Goal: Information Seeking & Learning: Find contact information

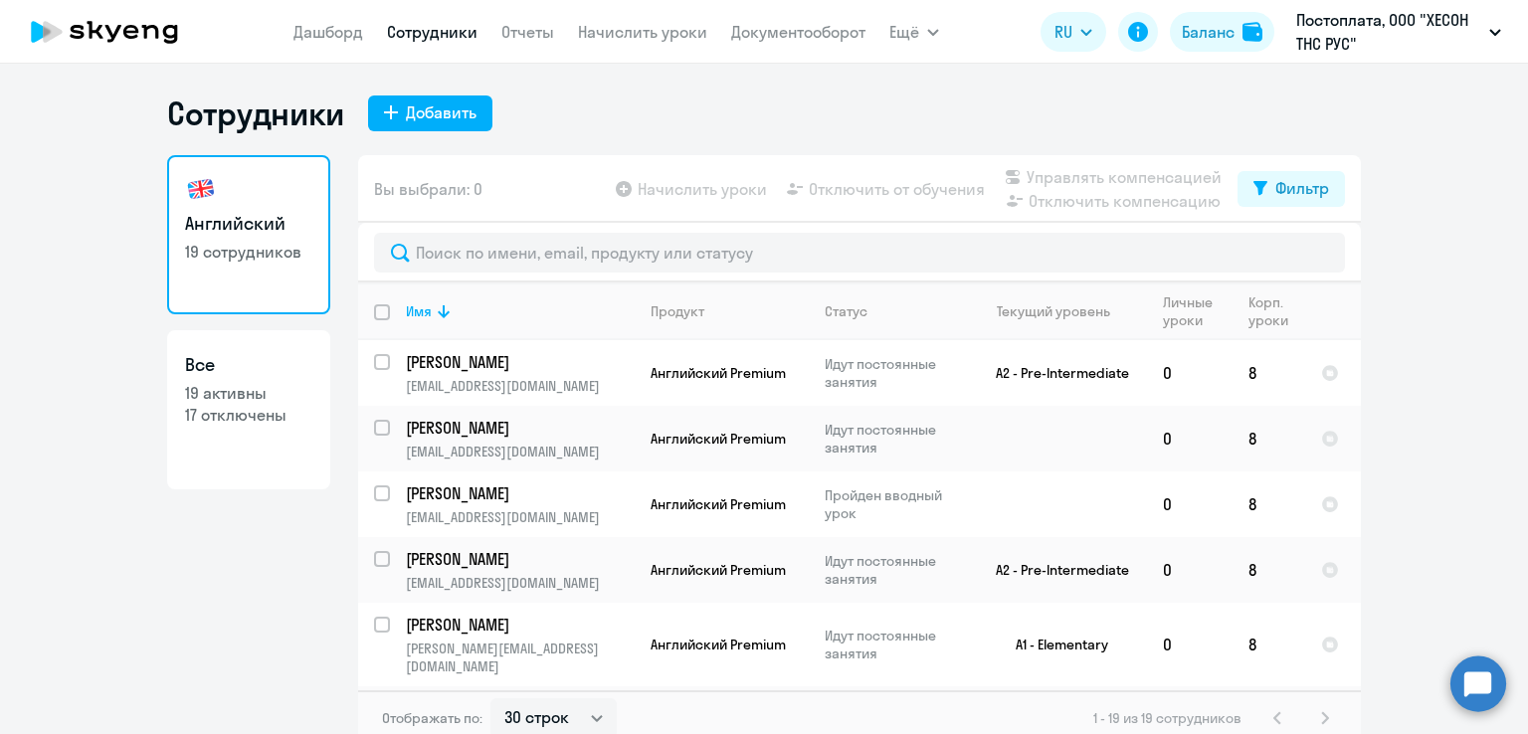
select select "30"
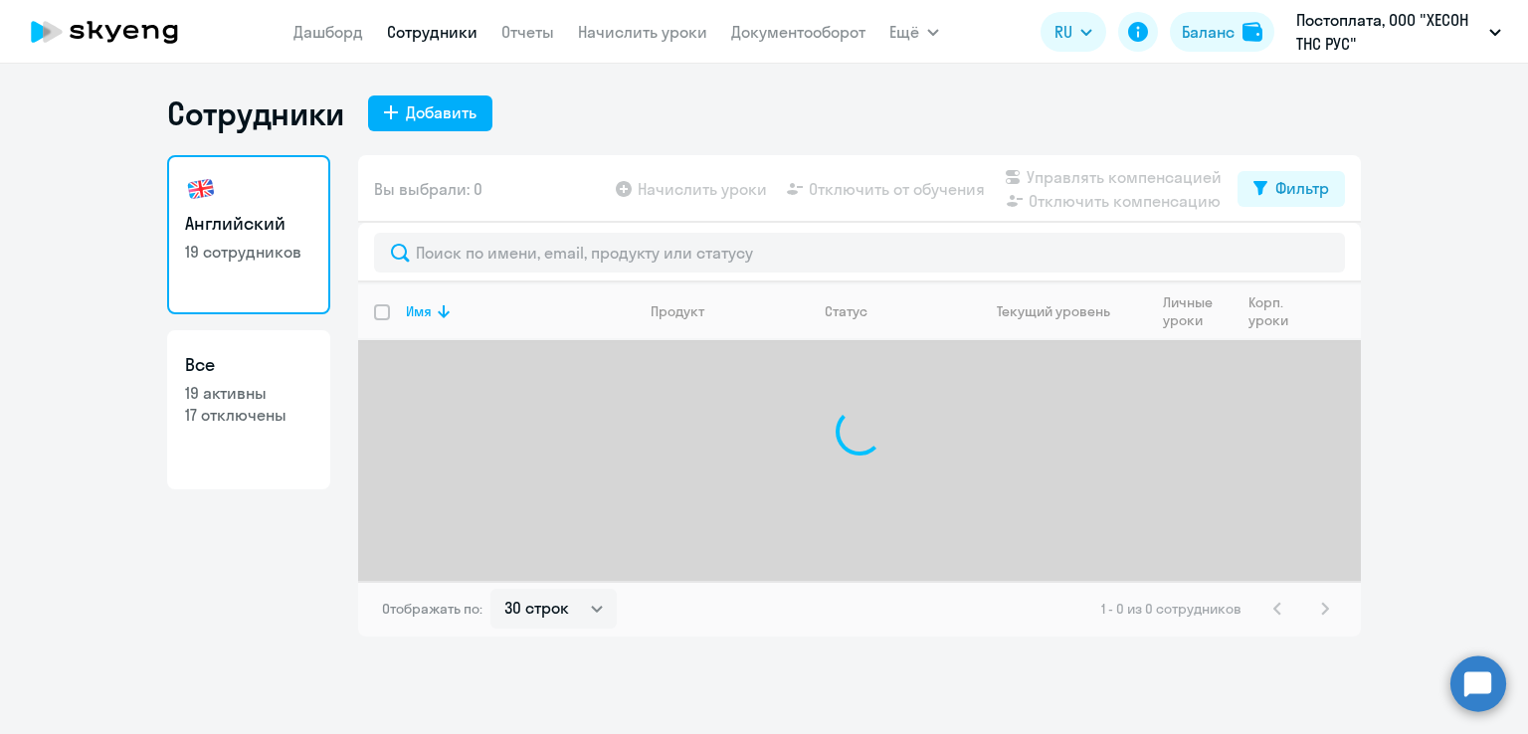
select select "30"
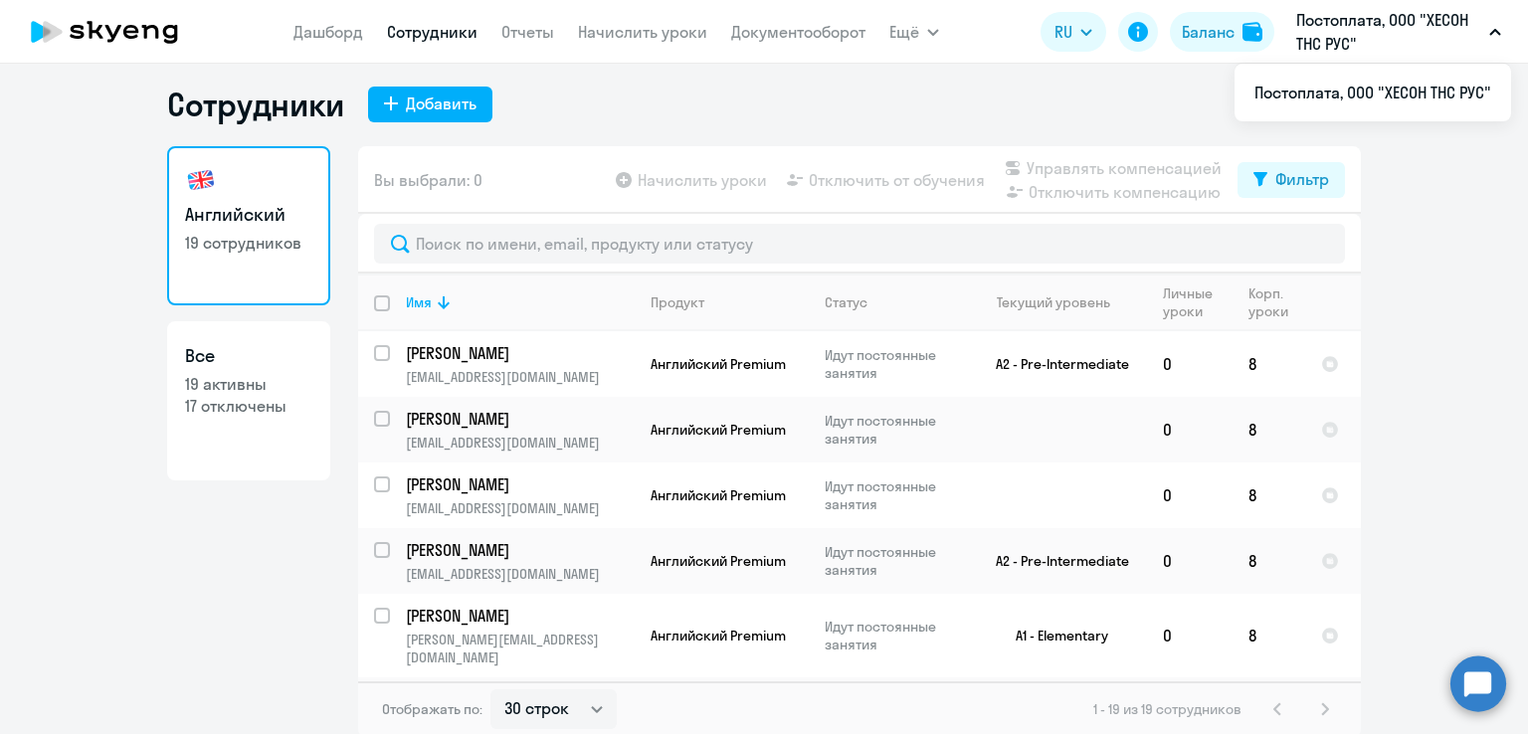
scroll to position [12, 0]
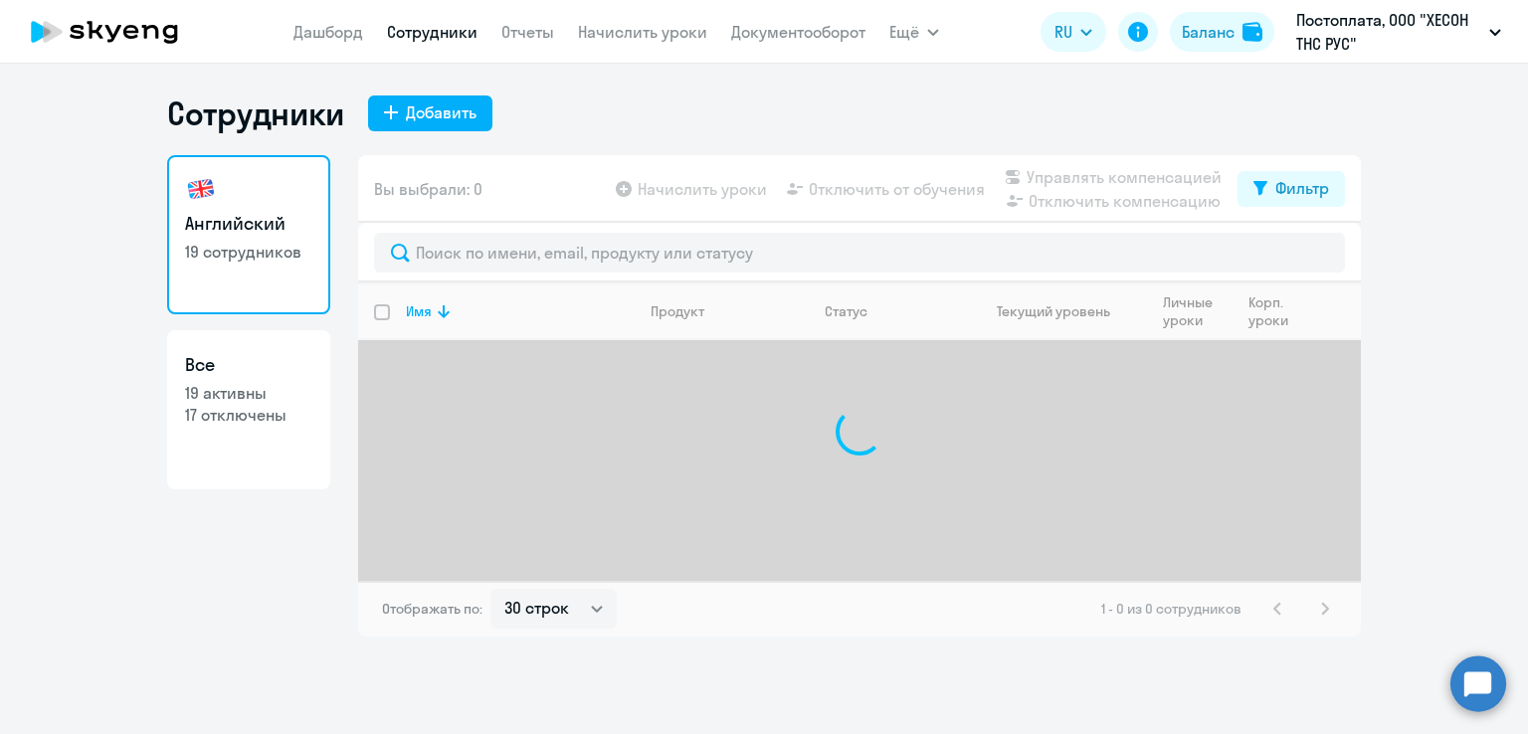
select select "30"
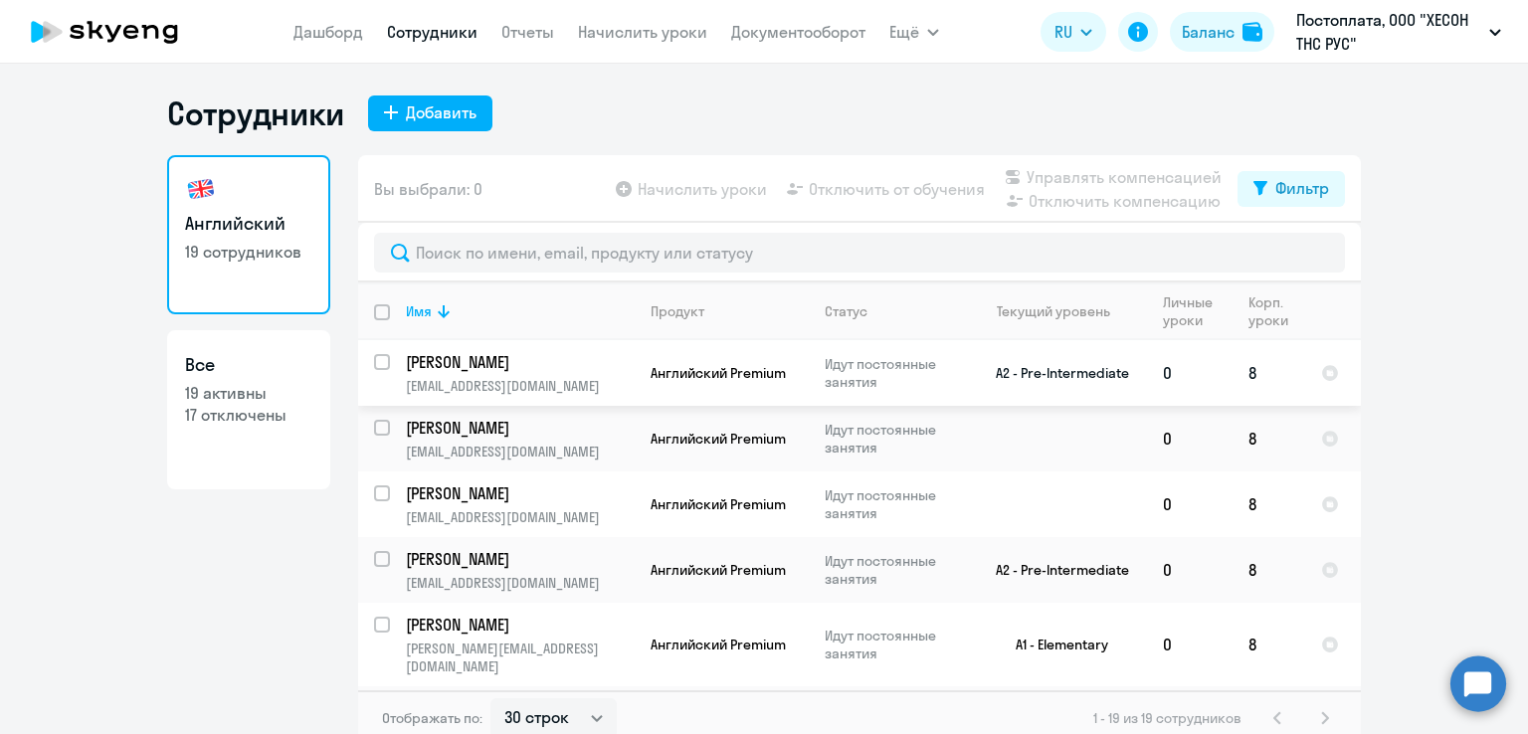
click at [545, 364] on p "[PERSON_NAME]" at bounding box center [518, 362] width 225 height 22
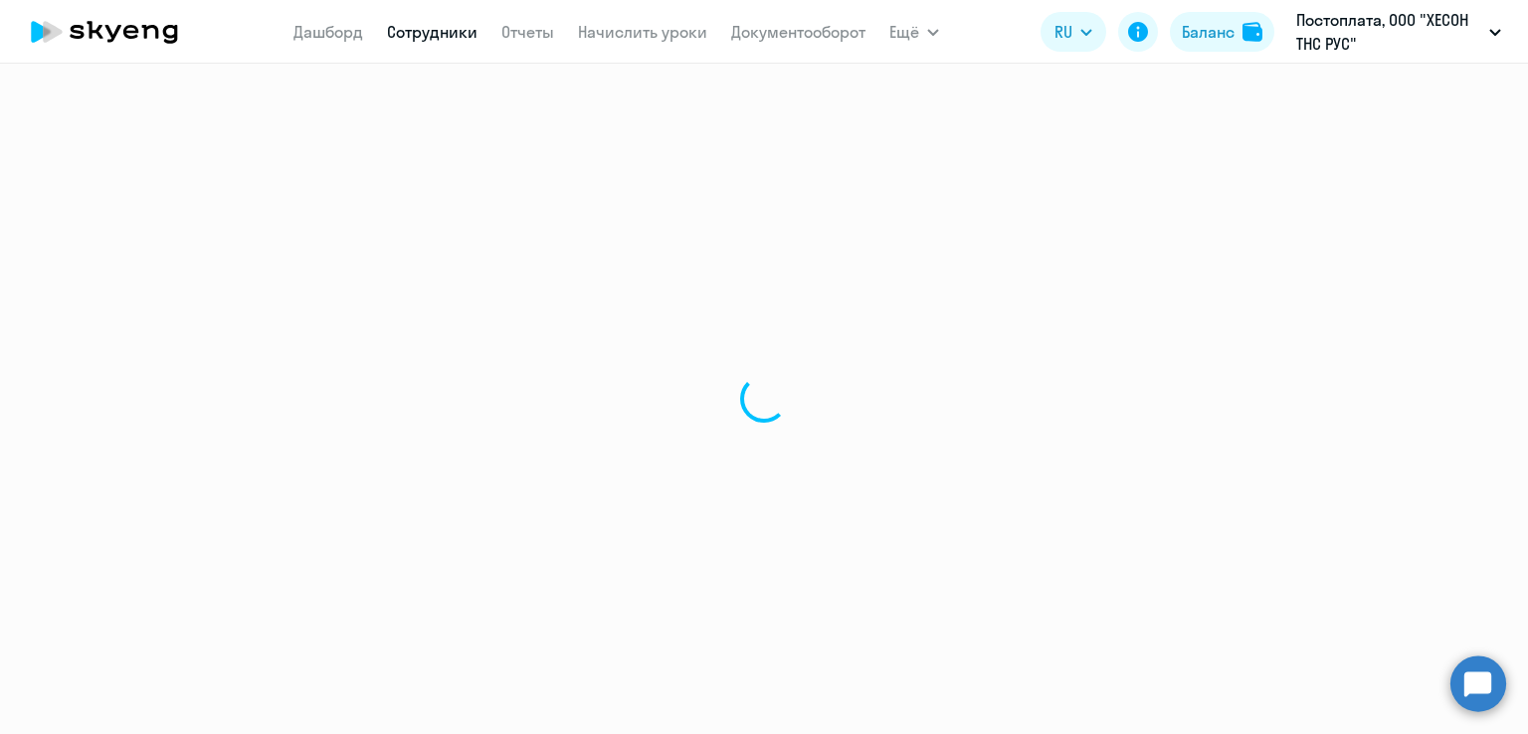
select select "english"
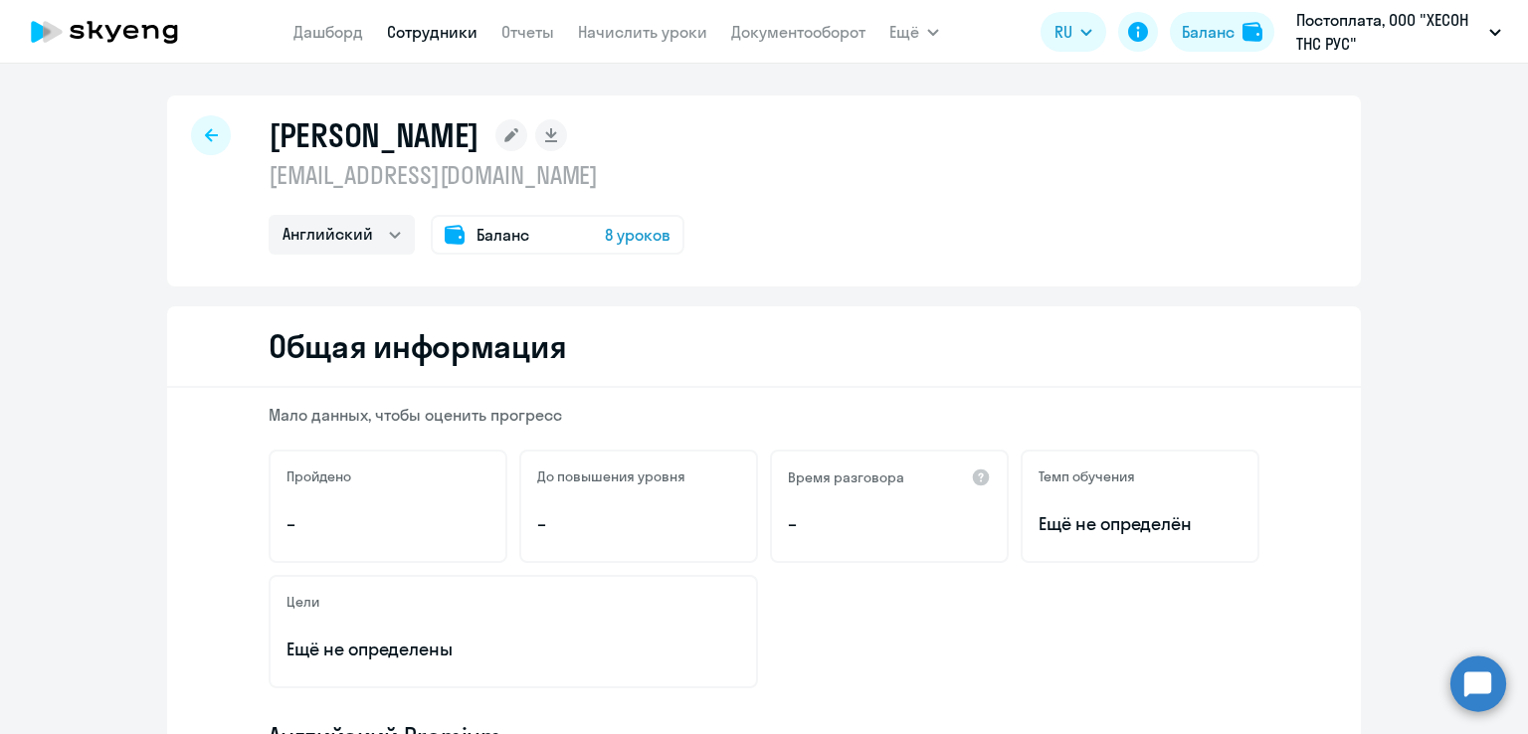
select select "30"
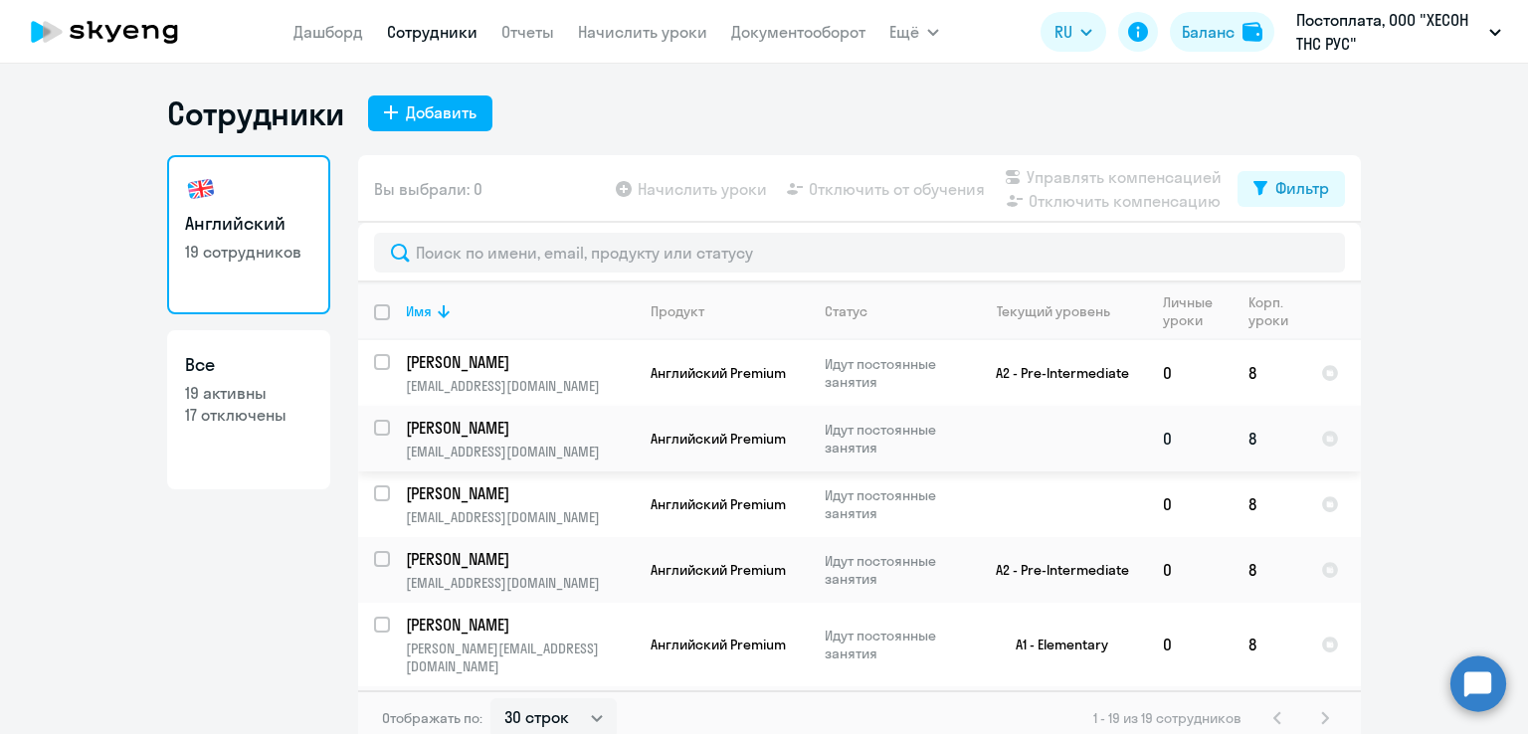
click at [569, 424] on p "[PERSON_NAME]" at bounding box center [518, 428] width 225 height 22
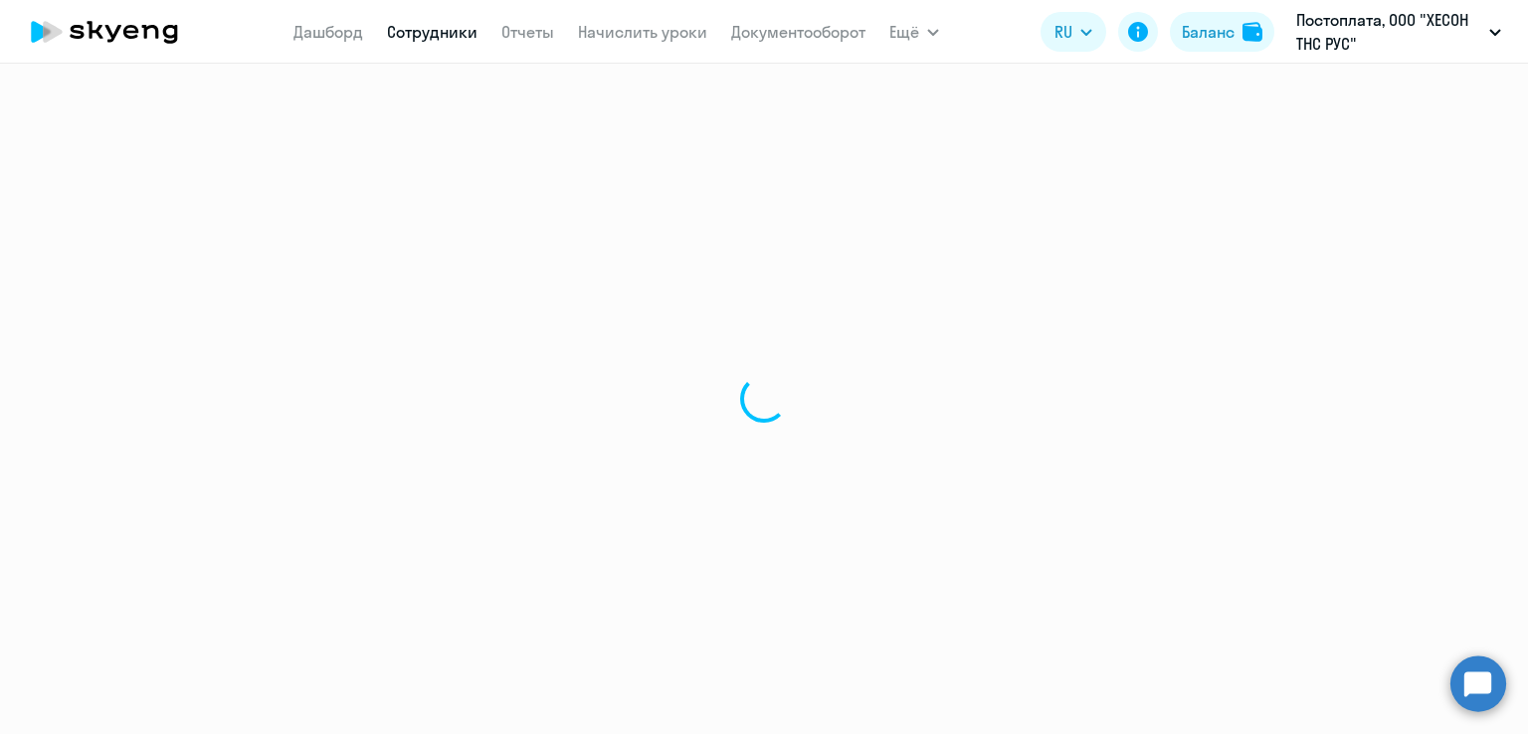
select select "english"
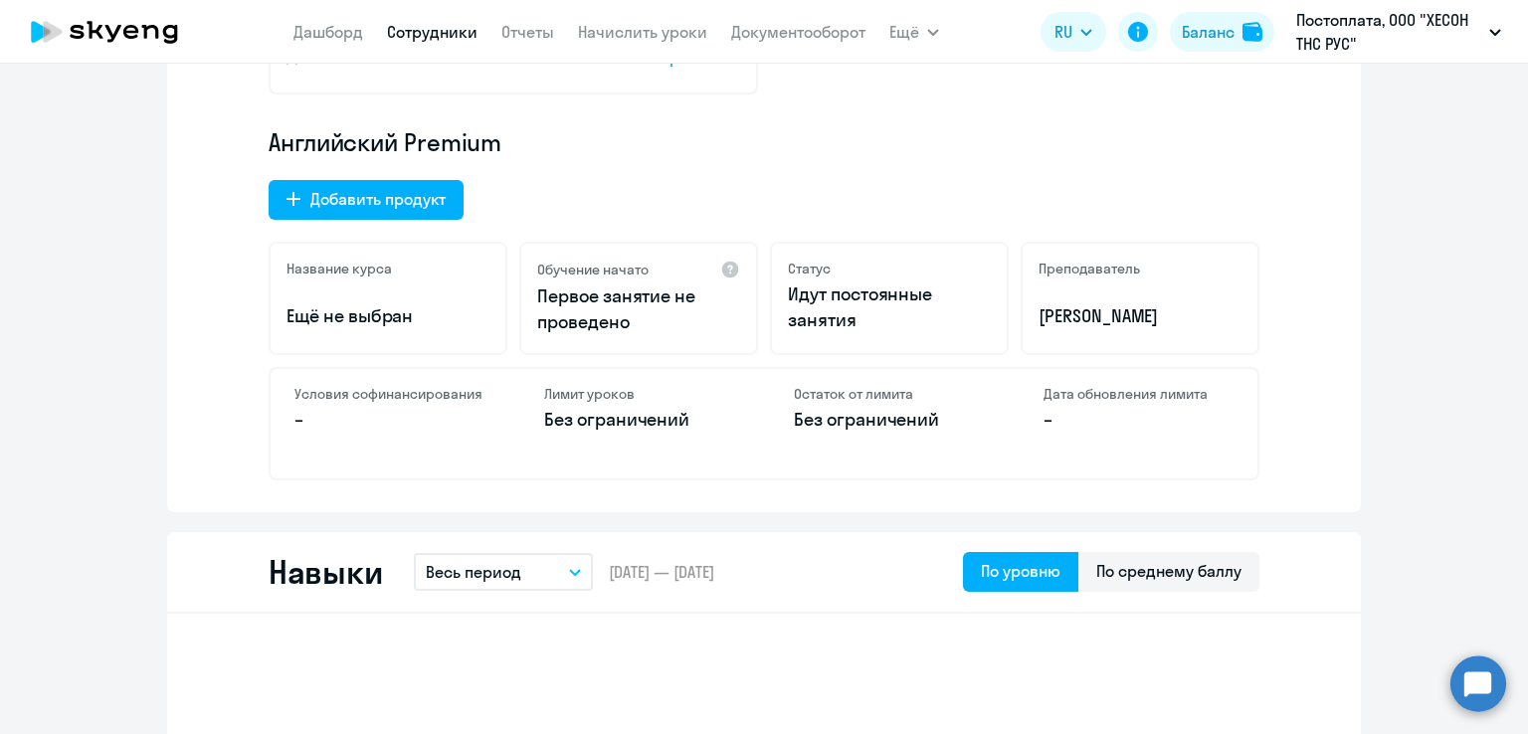
scroll to position [597, 0]
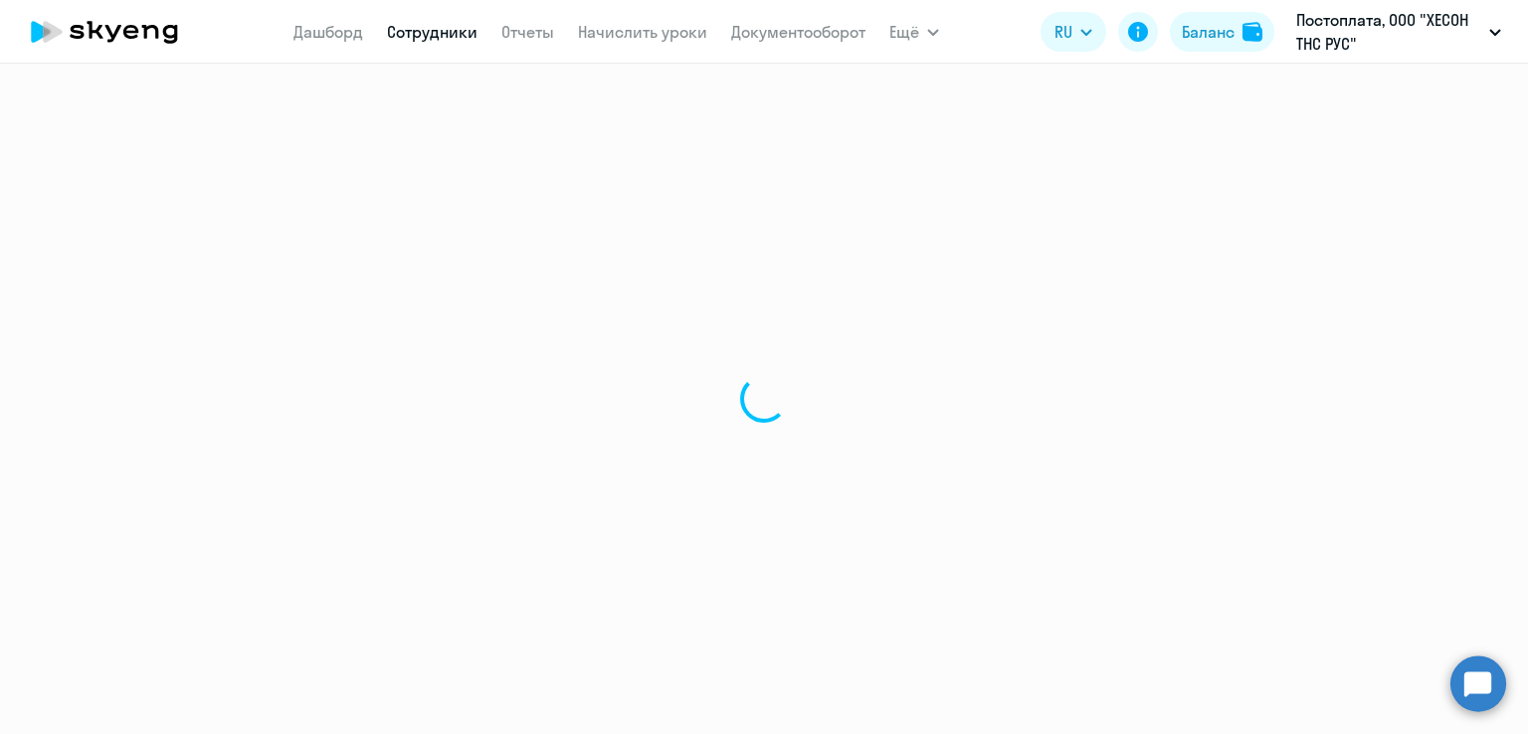
select select "30"
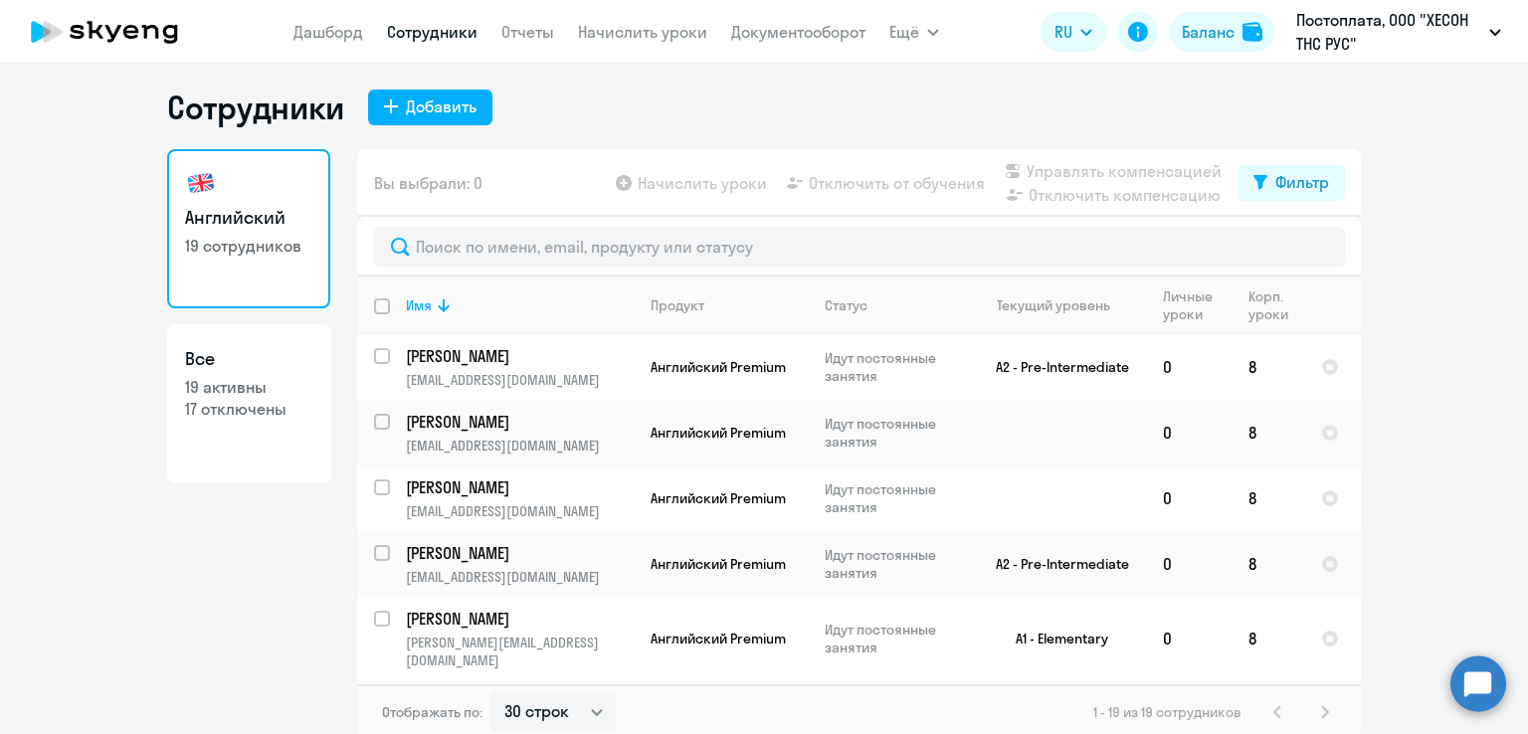
scroll to position [12, 0]
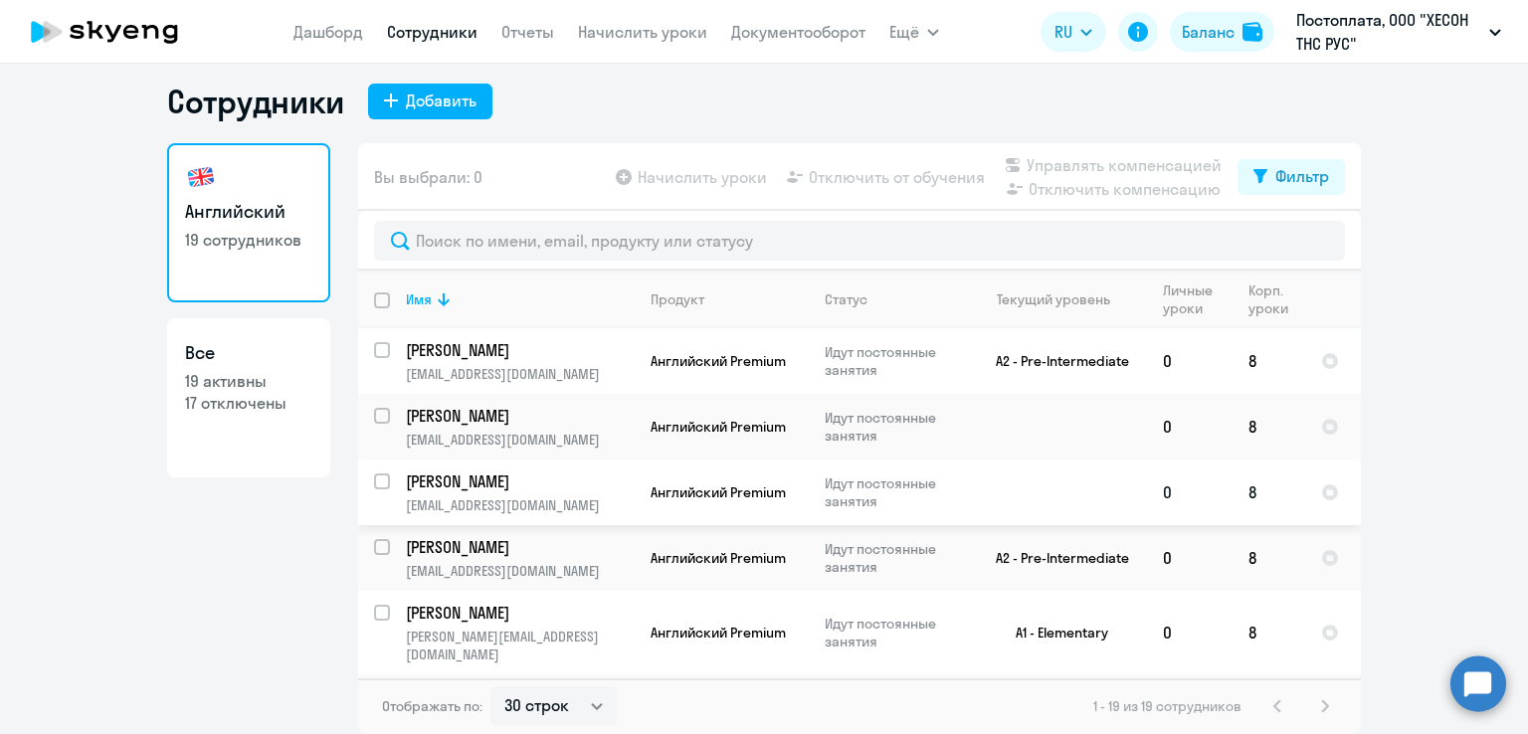
click at [540, 494] on td "Хан Енгчхоль ychan@hyosung.com" at bounding box center [512, 493] width 245 height 66
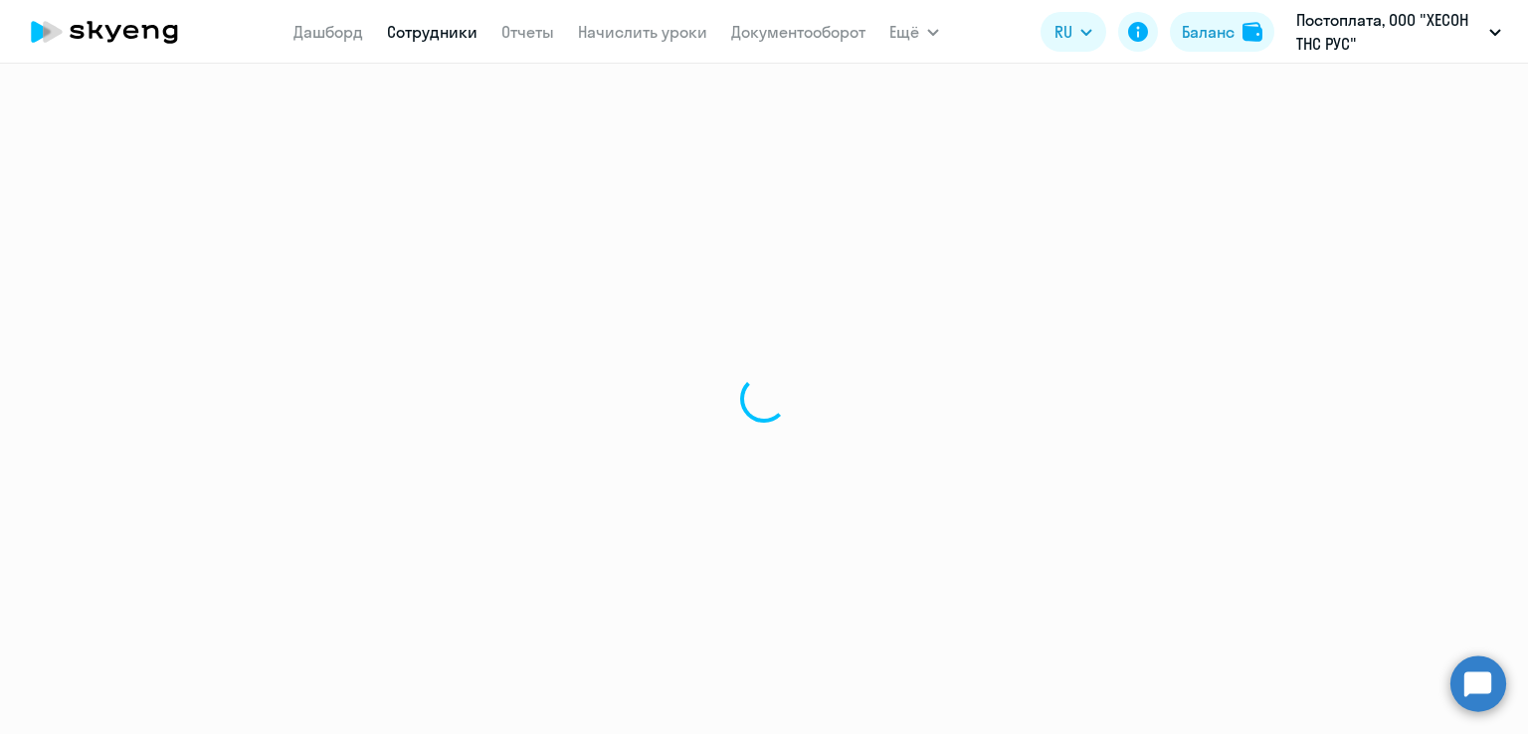
select select "english"
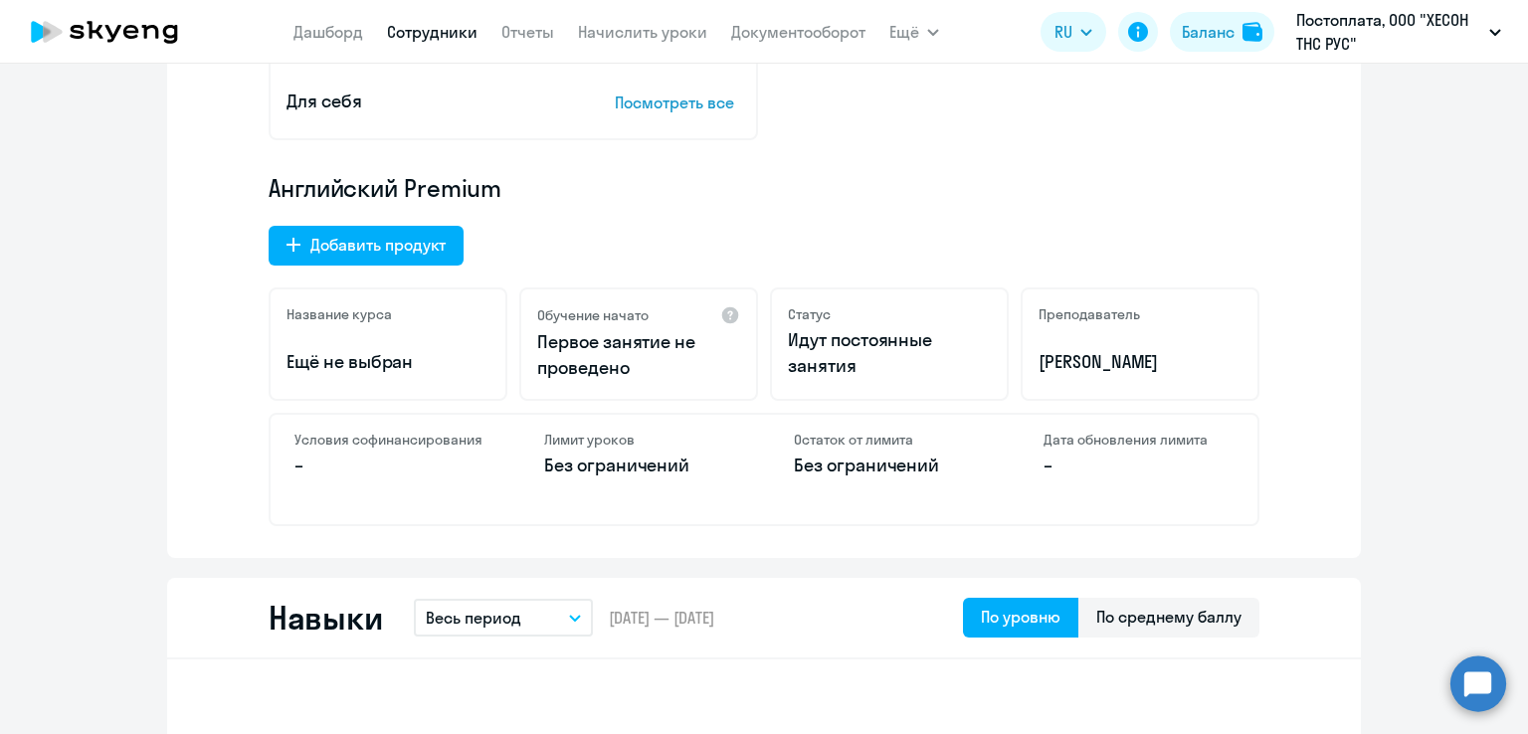
scroll to position [597, 0]
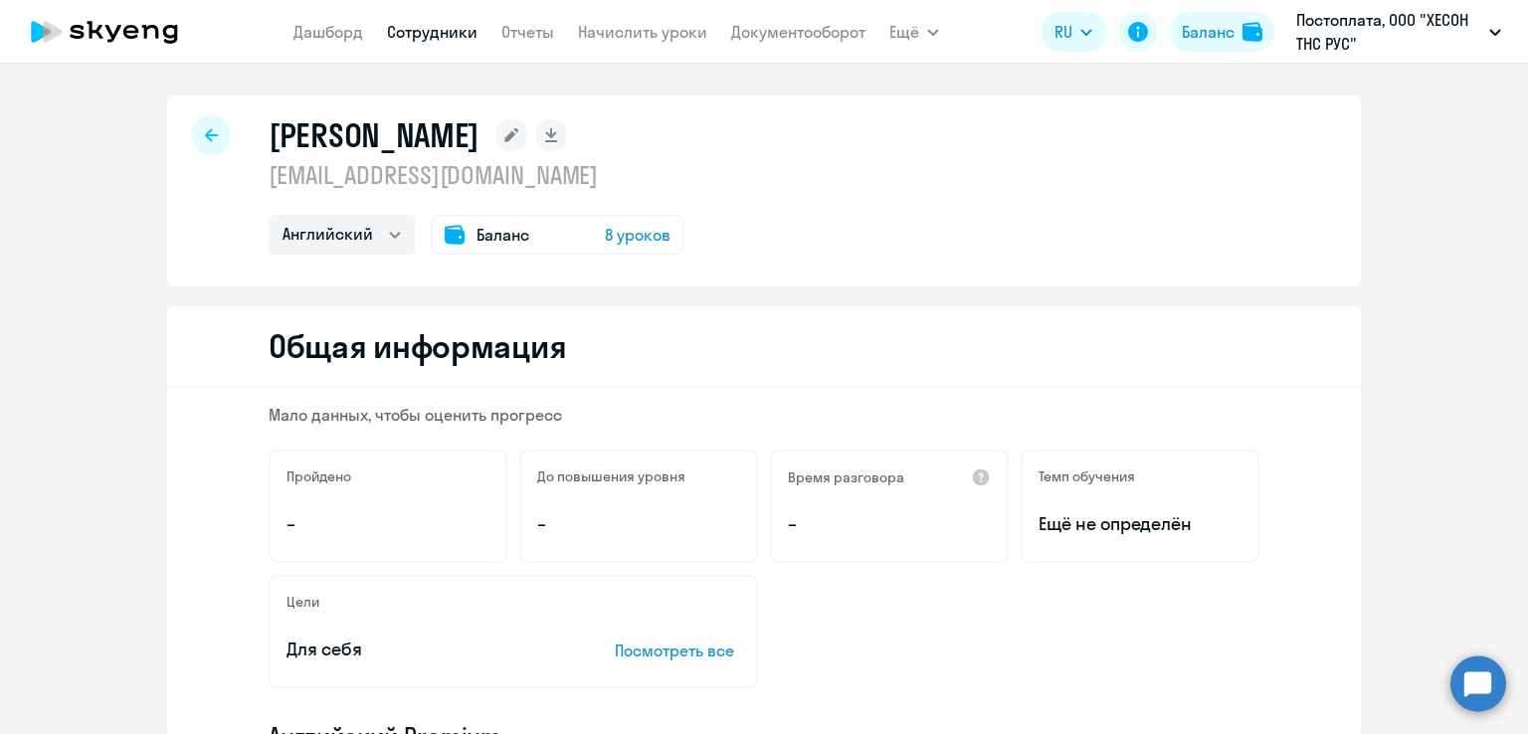
select select "30"
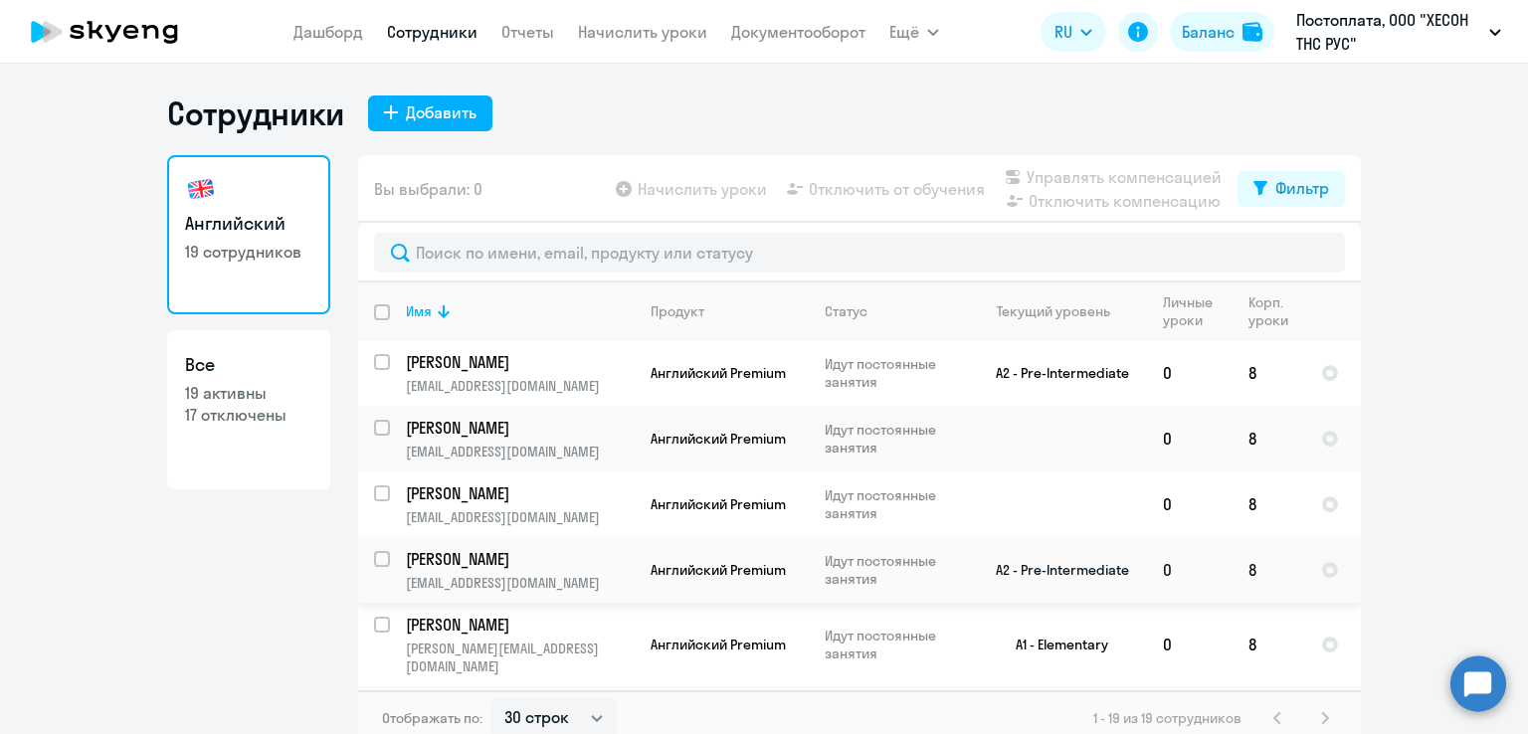
click at [606, 560] on p "[PERSON_NAME]" at bounding box center [518, 559] width 225 height 22
select select "english"
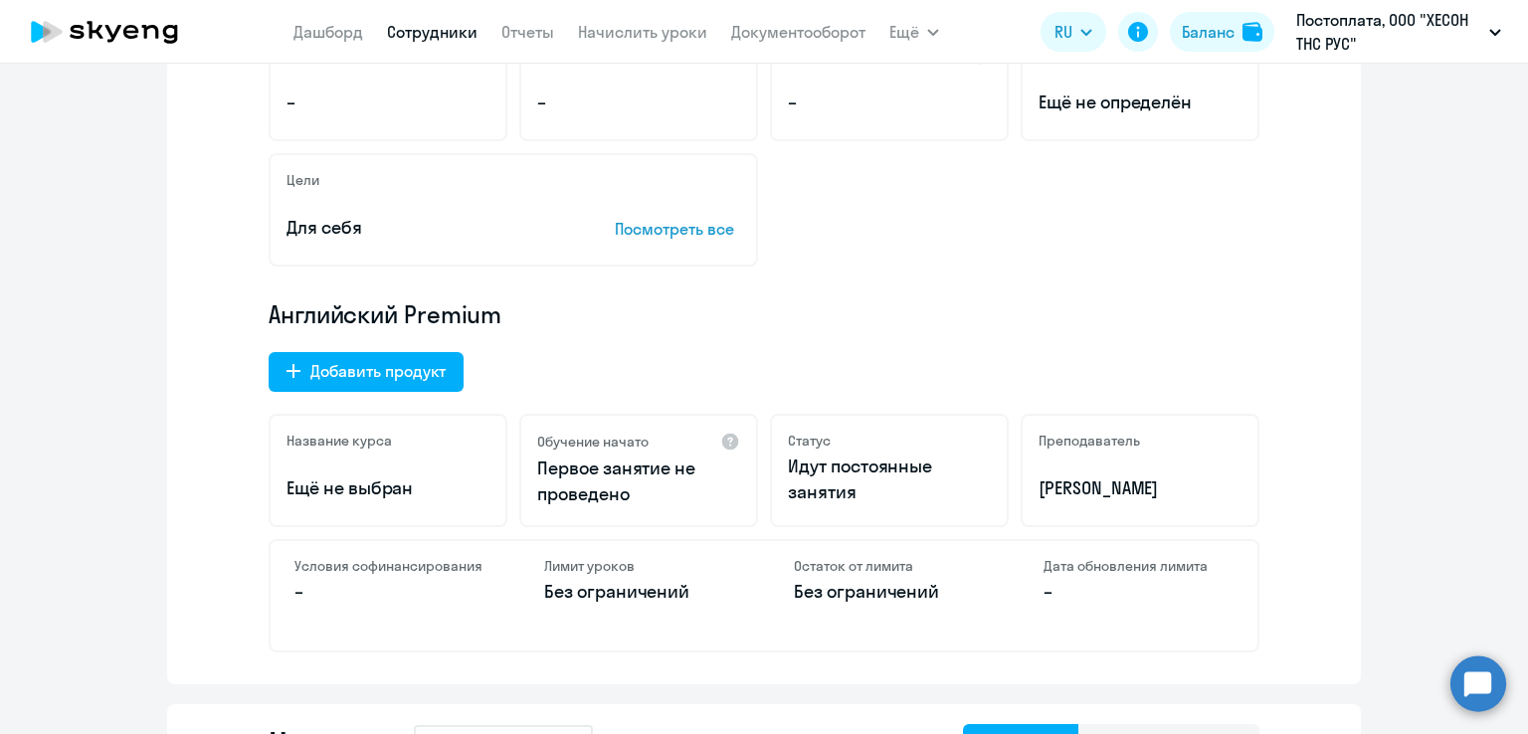
scroll to position [597, 0]
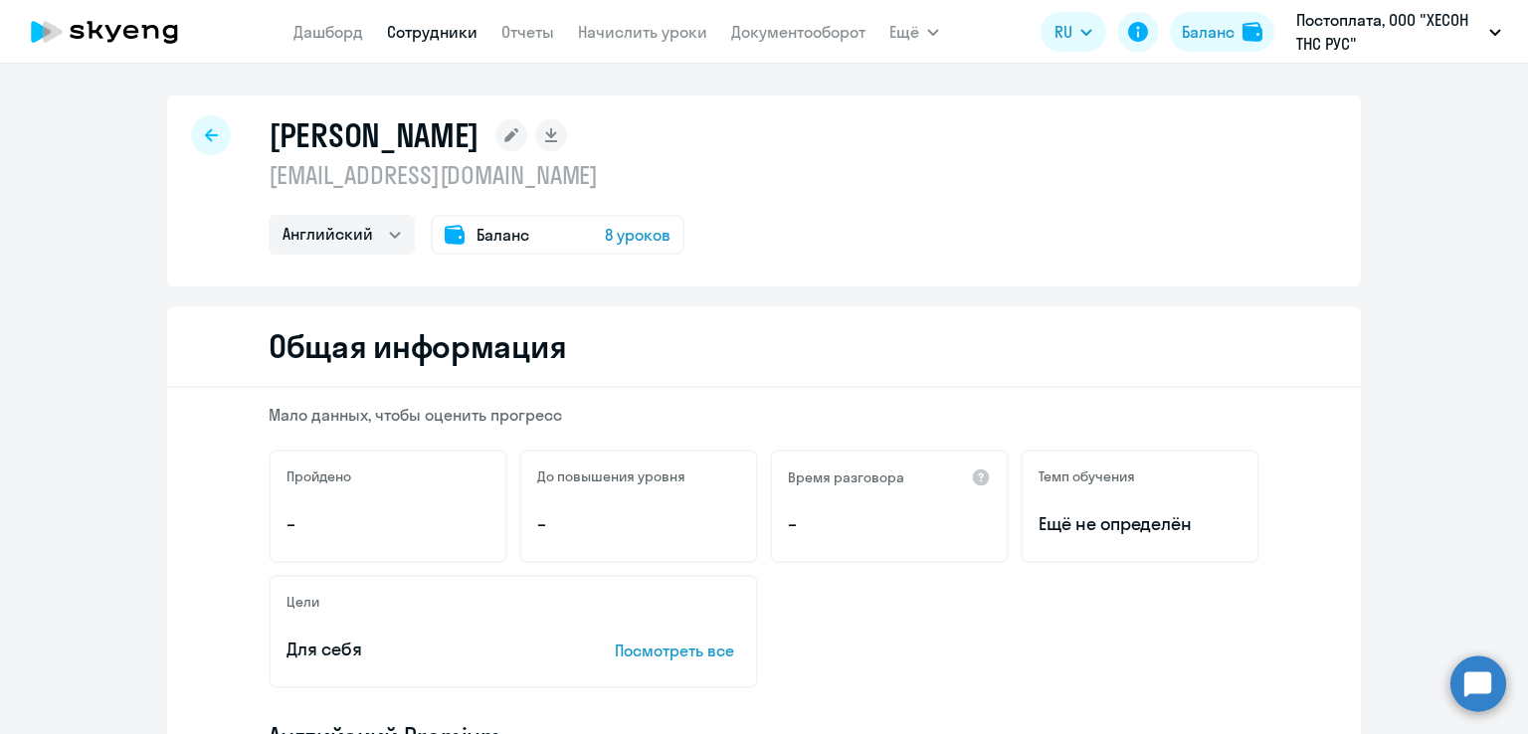
select select "30"
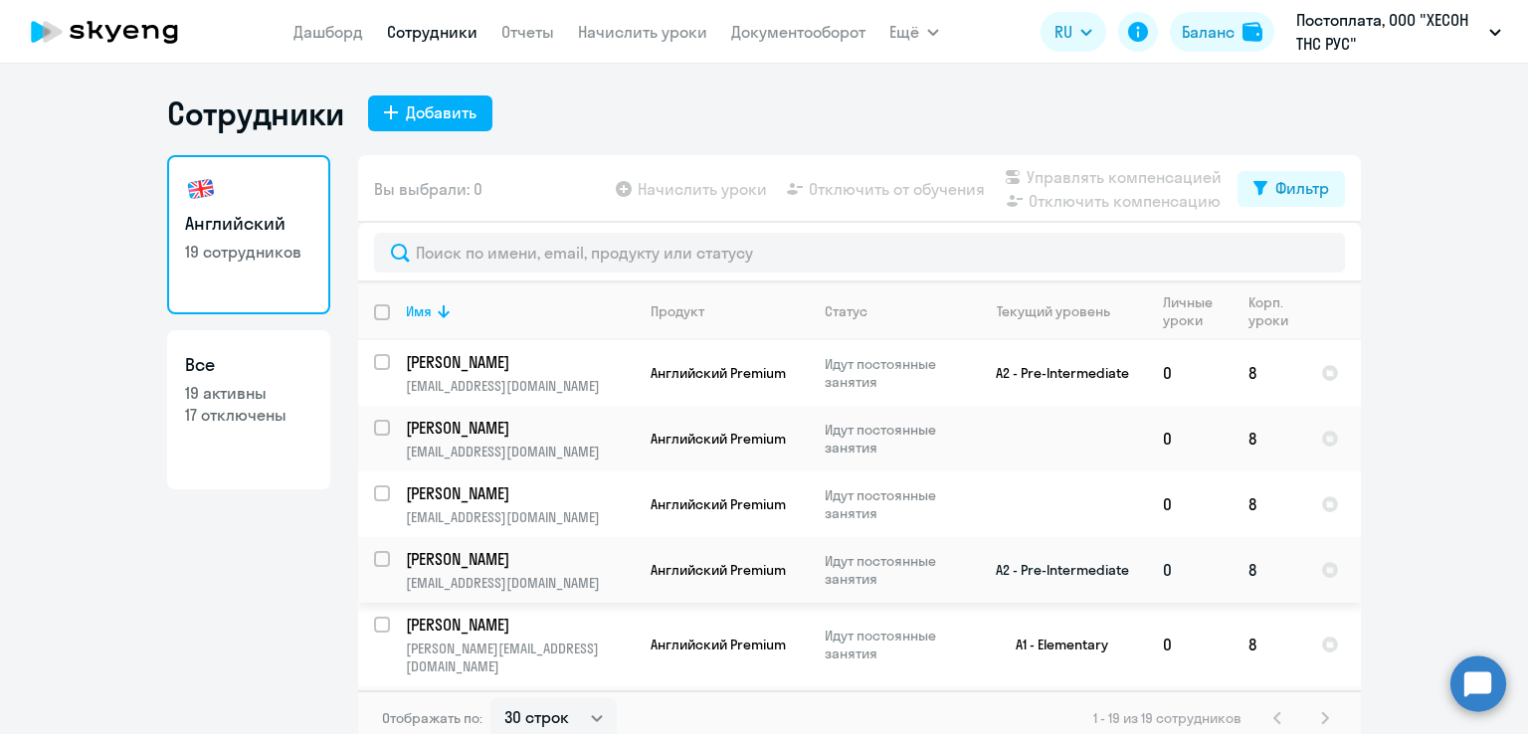
click at [527, 561] on p "[PERSON_NAME]" at bounding box center [518, 559] width 225 height 22
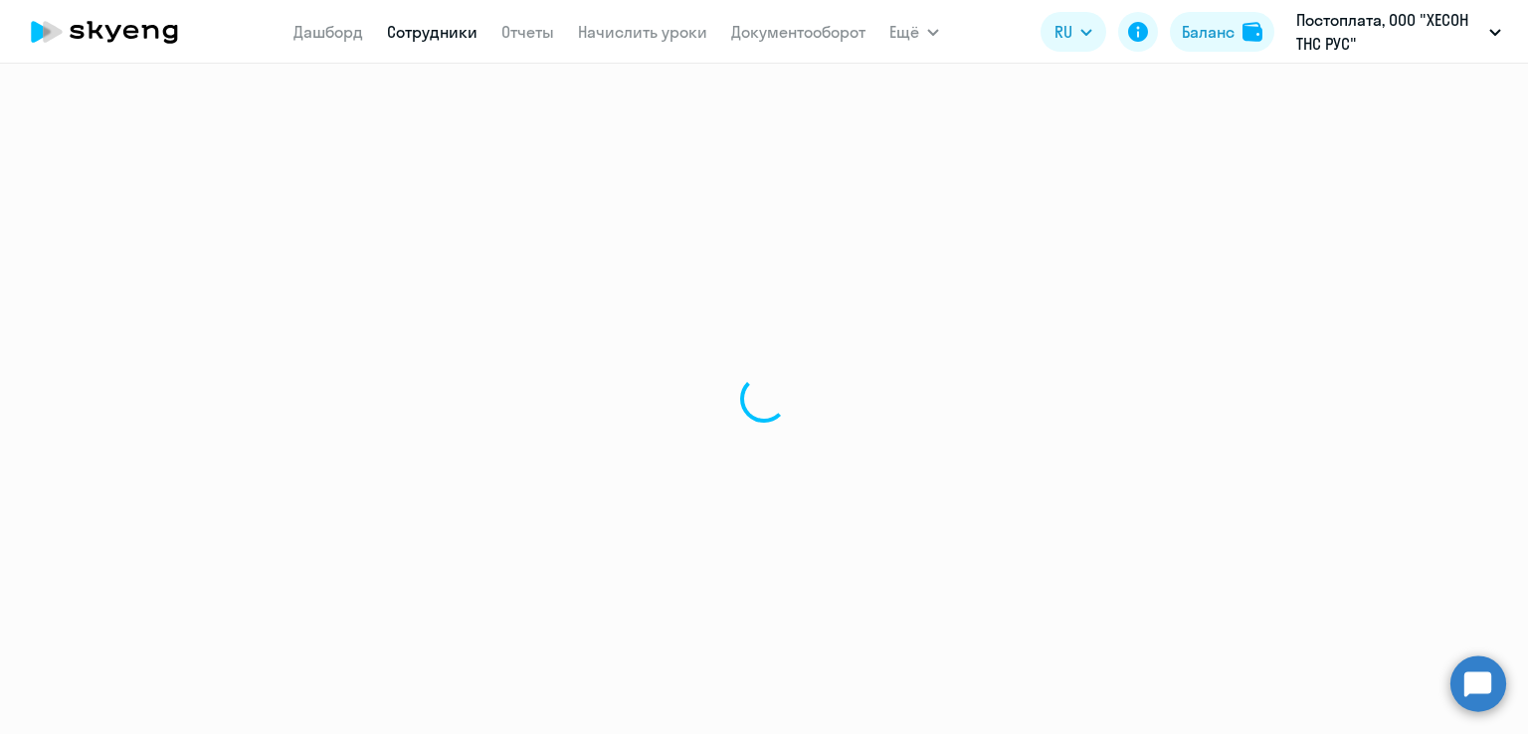
select select "english"
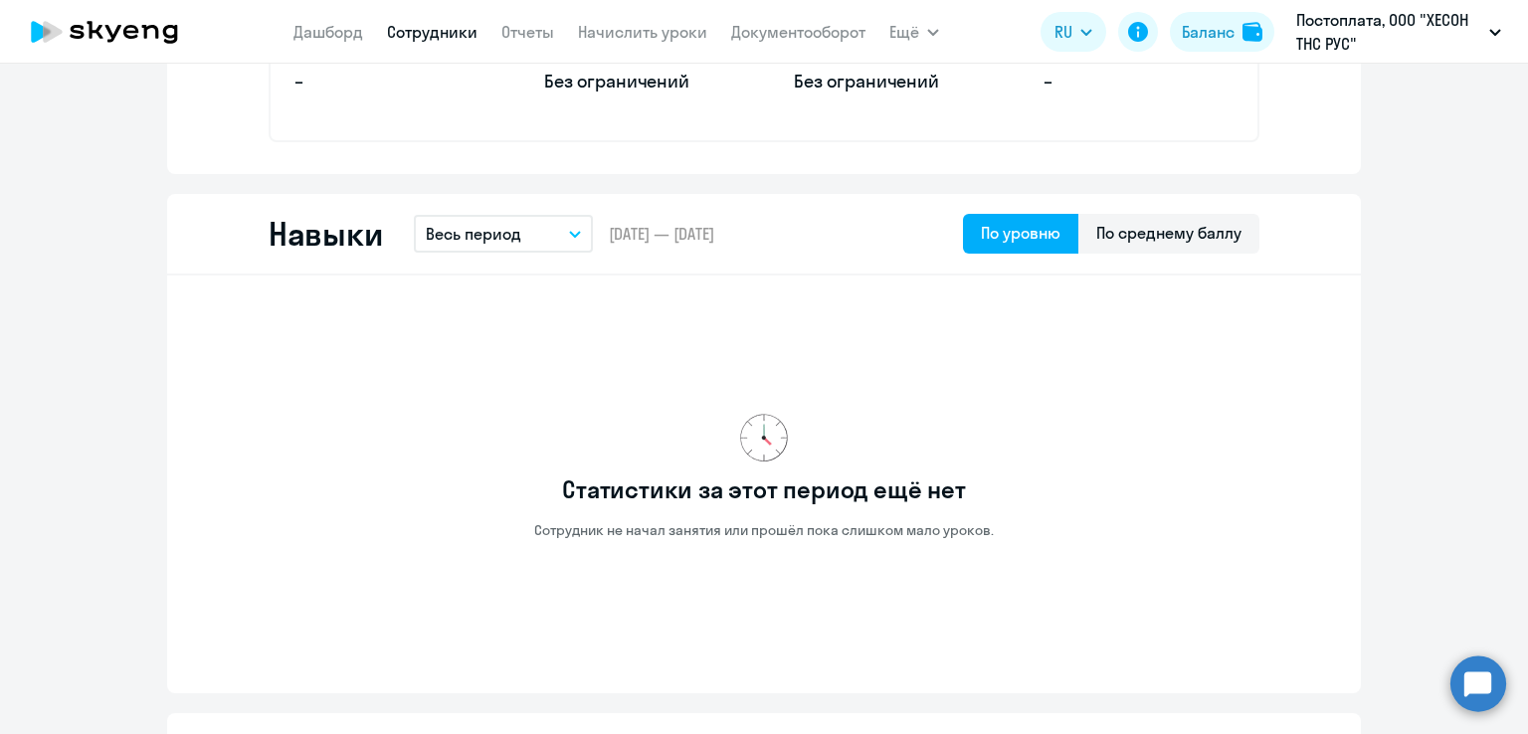
scroll to position [995, 0]
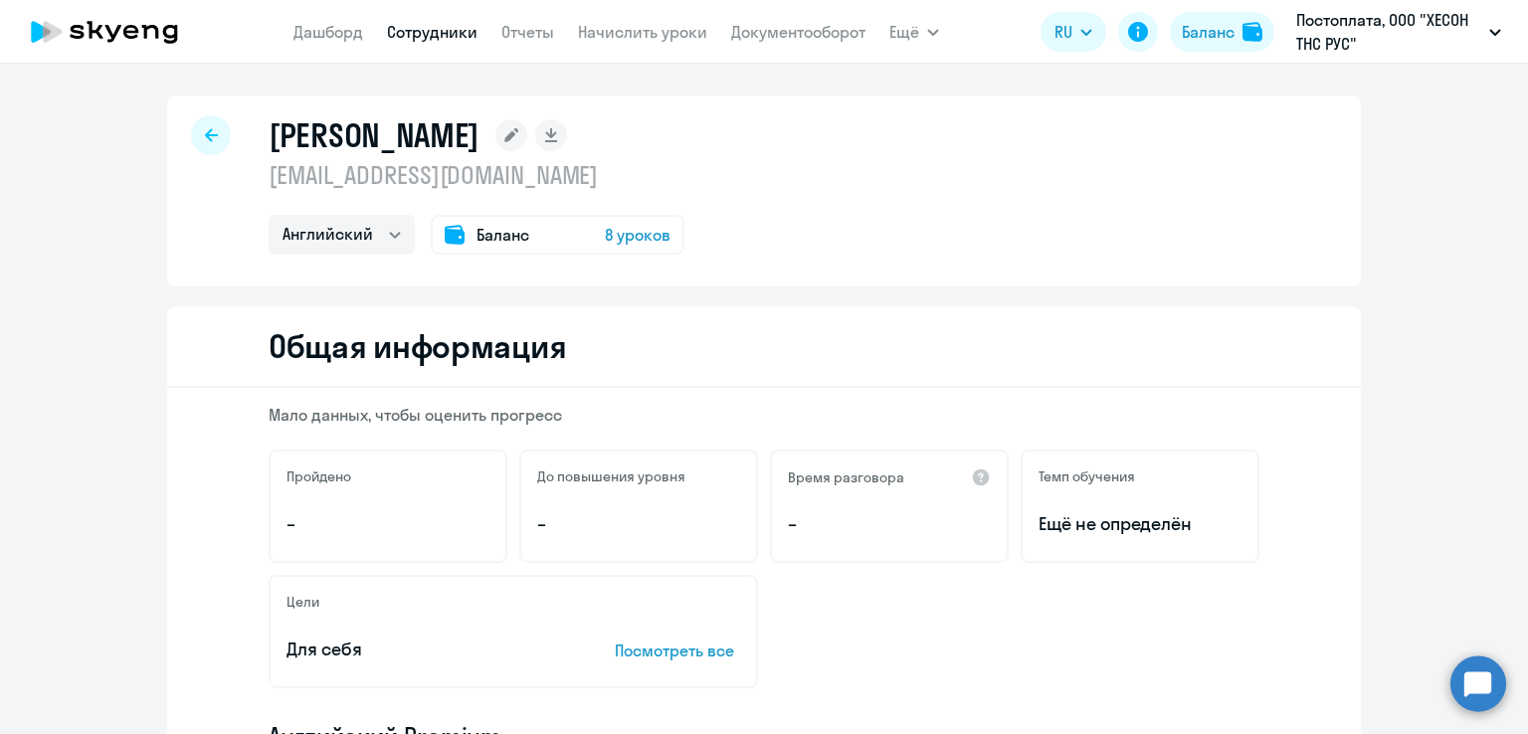
select select "30"
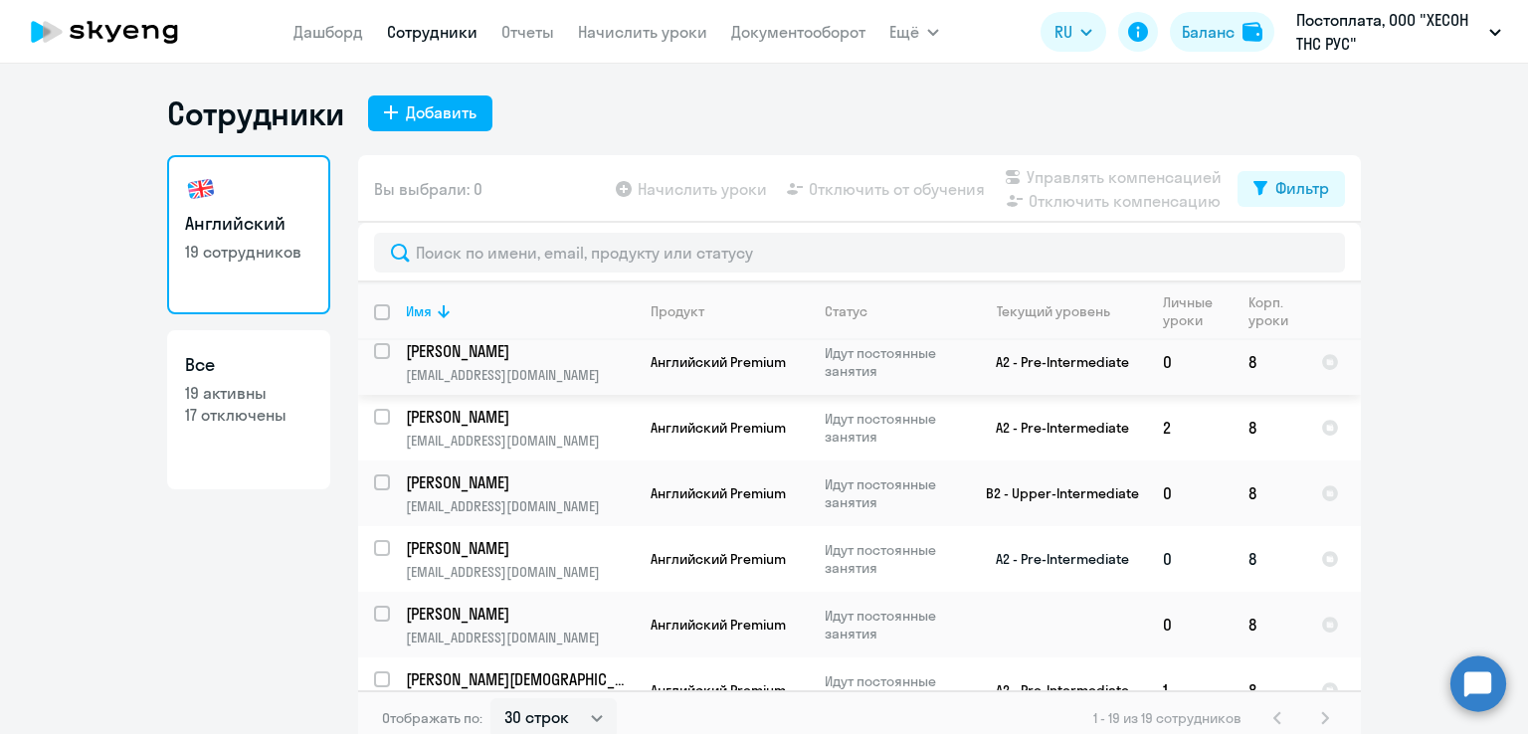
scroll to position [895, 0]
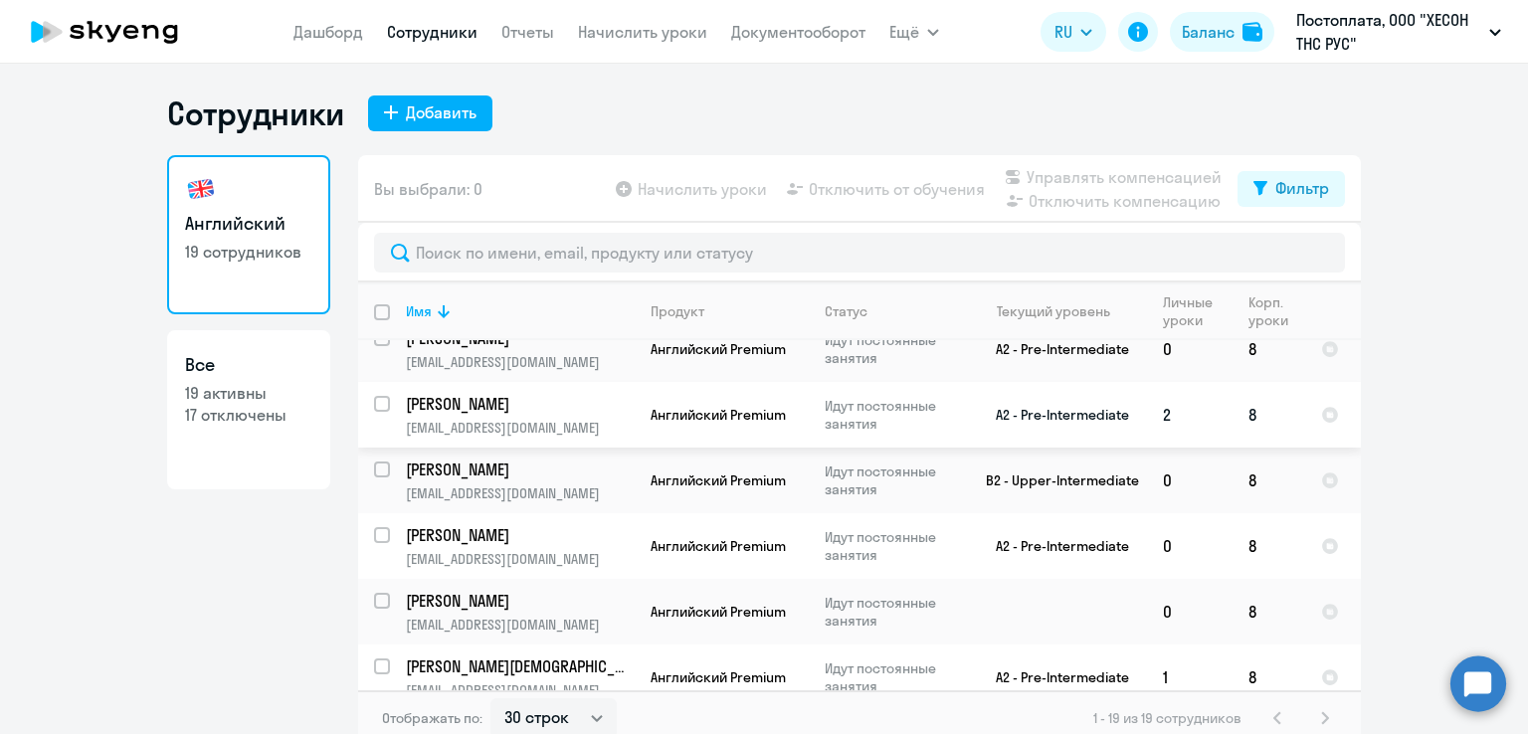
click at [538, 395] on p "[PERSON_NAME]" at bounding box center [518, 404] width 225 height 22
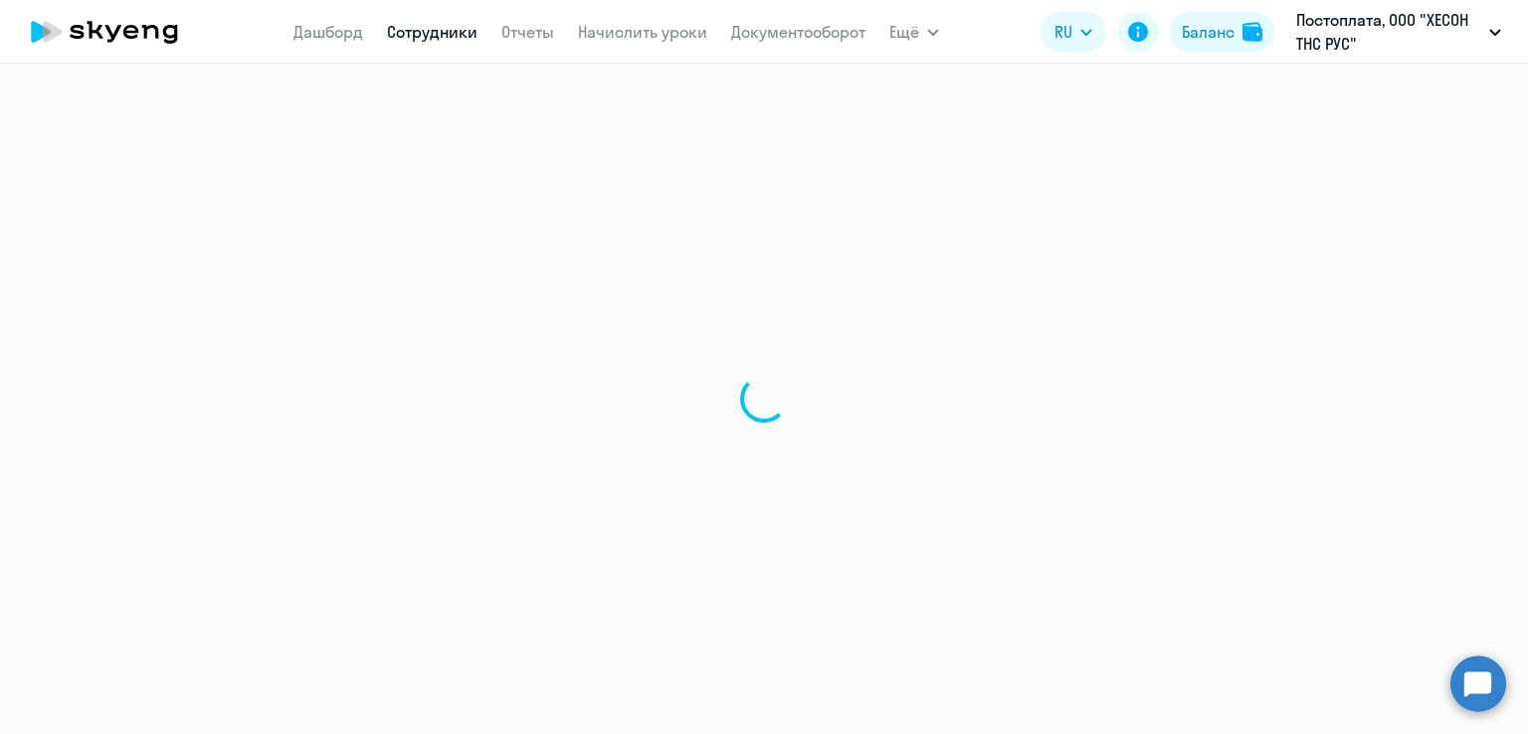
select select "english"
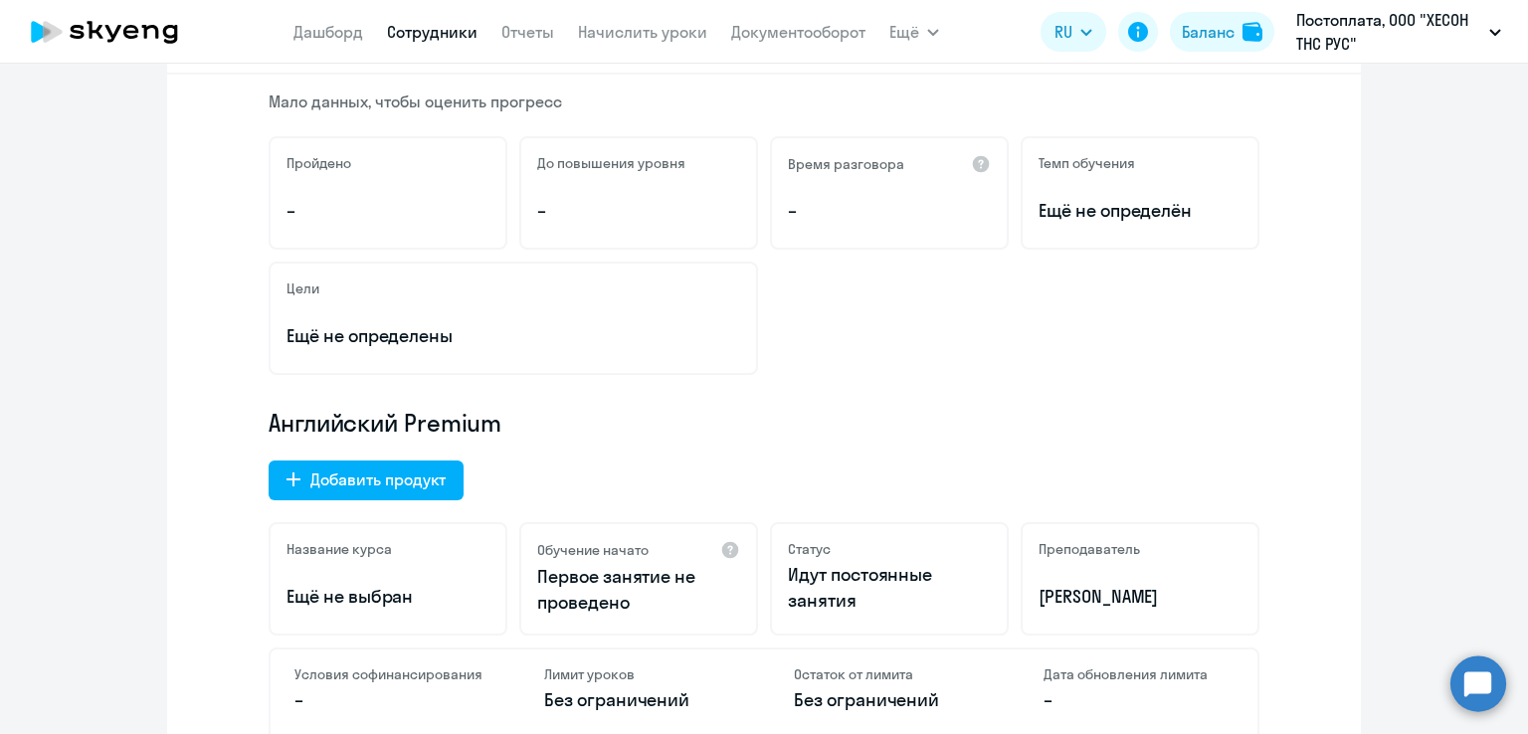
scroll to position [597, 0]
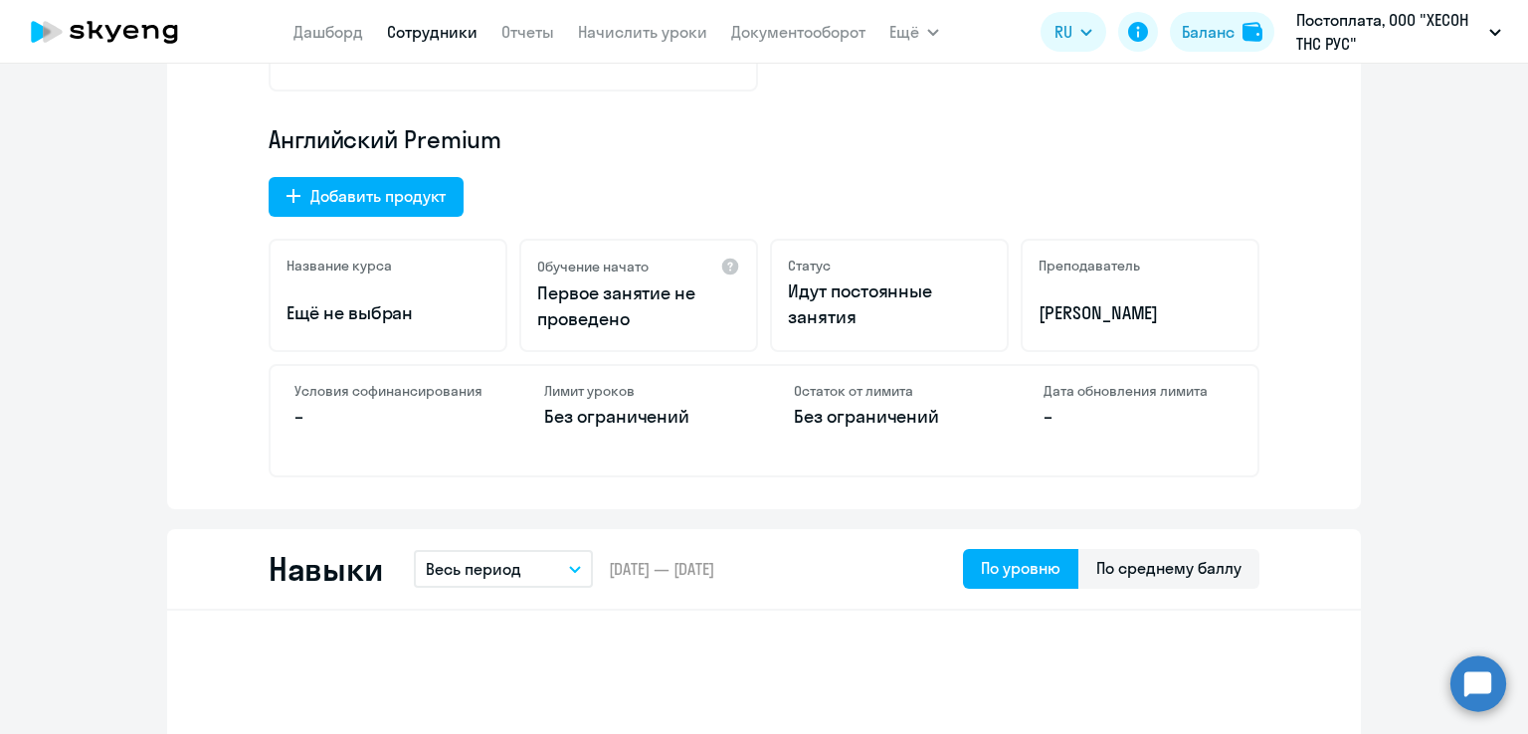
select select "30"
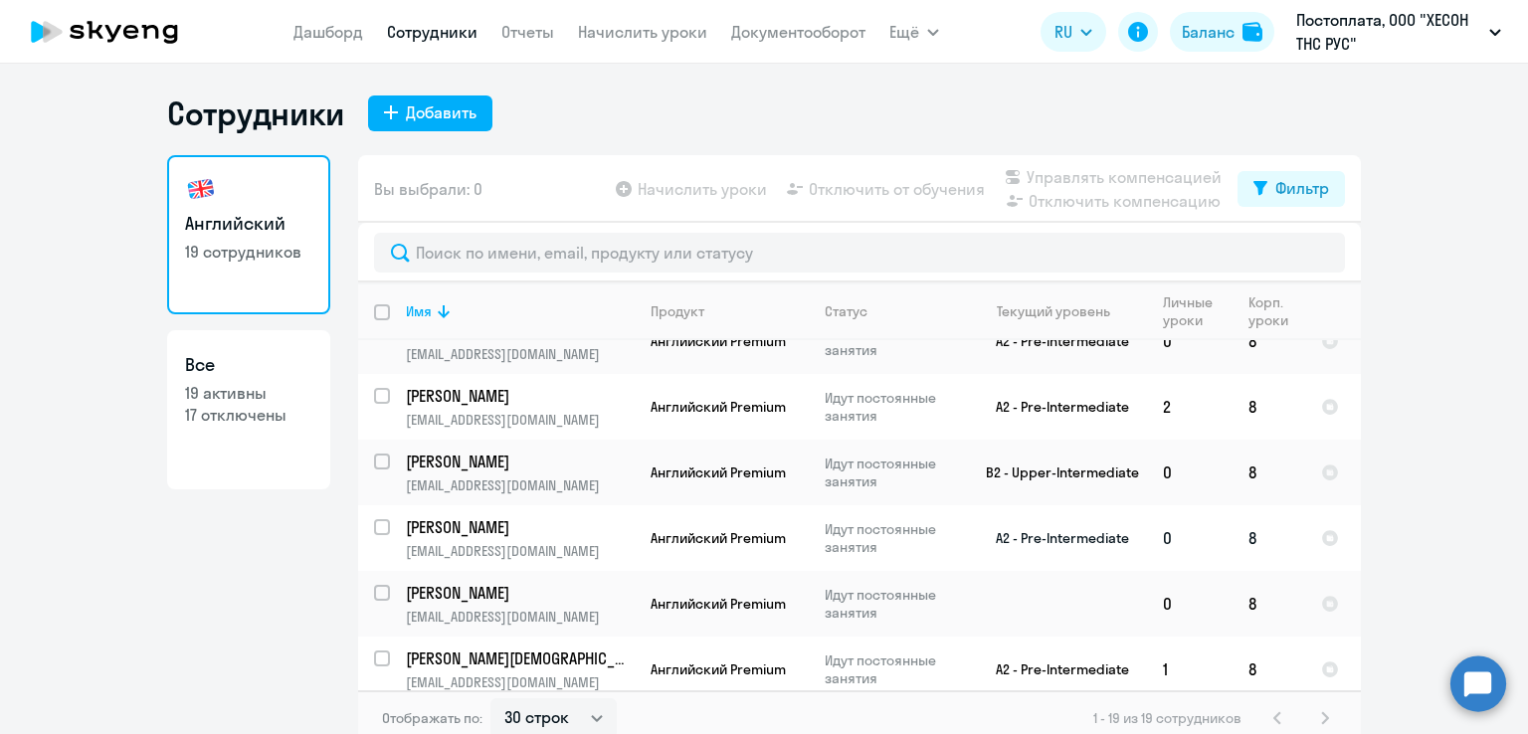
scroll to position [905, 0]
click at [509, 585] on p "[PERSON_NAME]" at bounding box center [518, 591] width 225 height 22
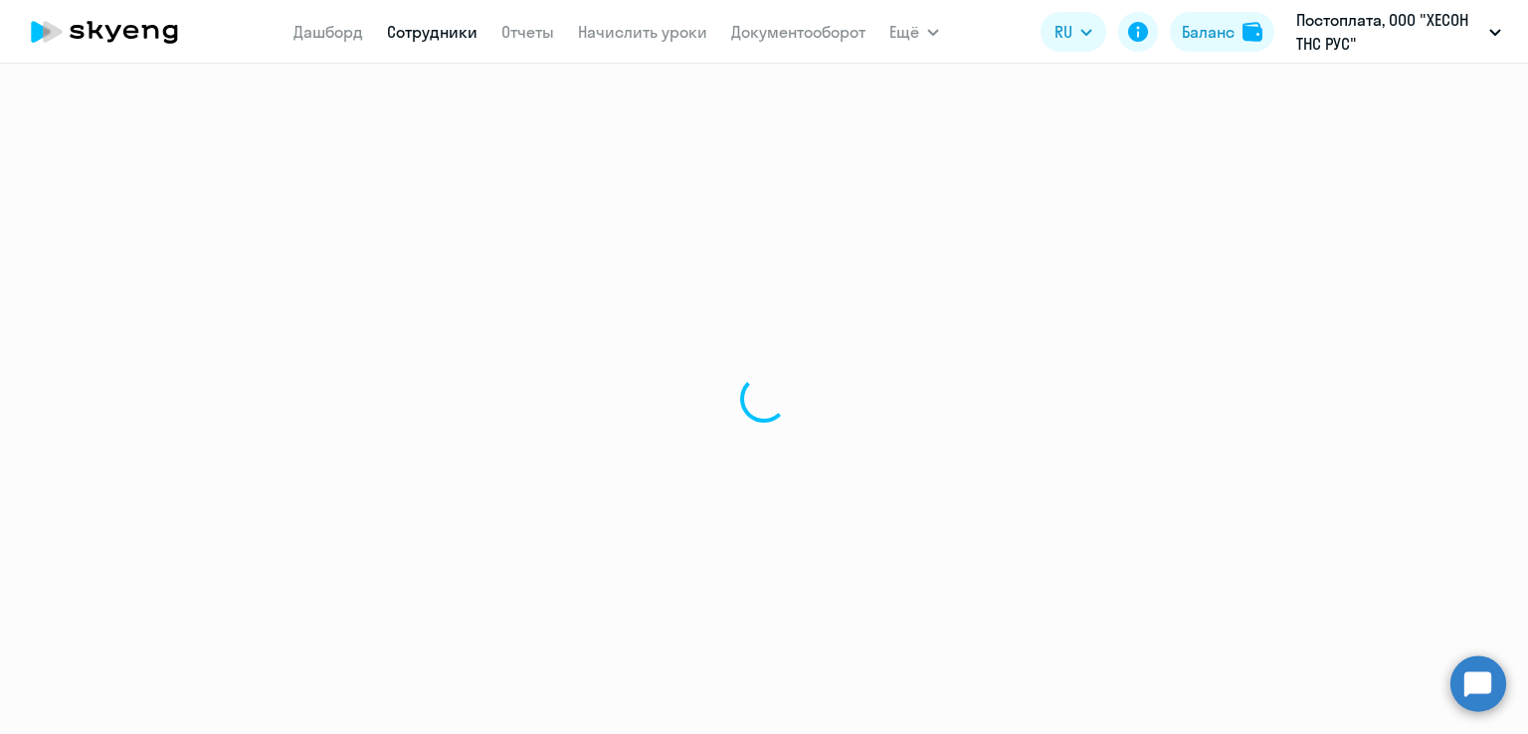
select select "english"
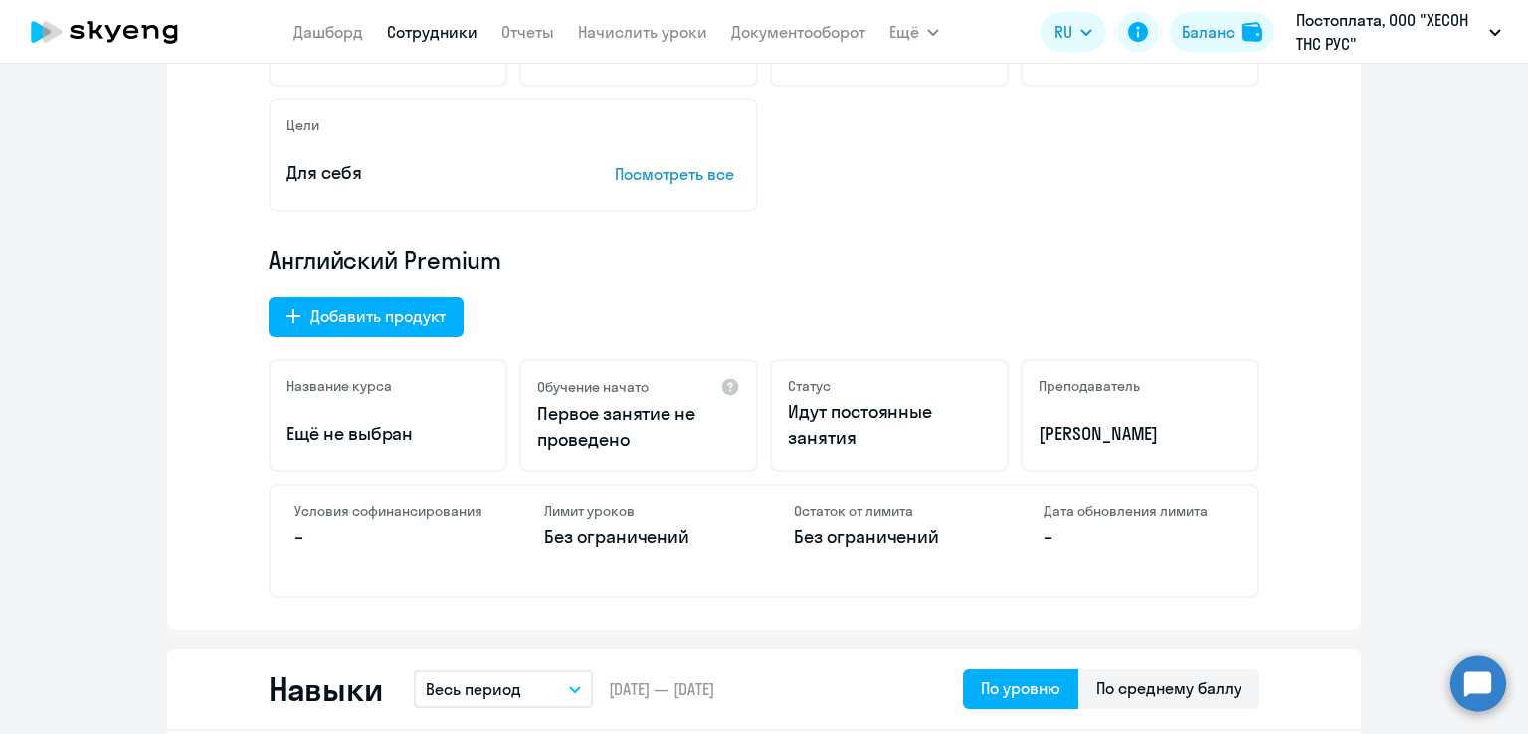
scroll to position [796, 0]
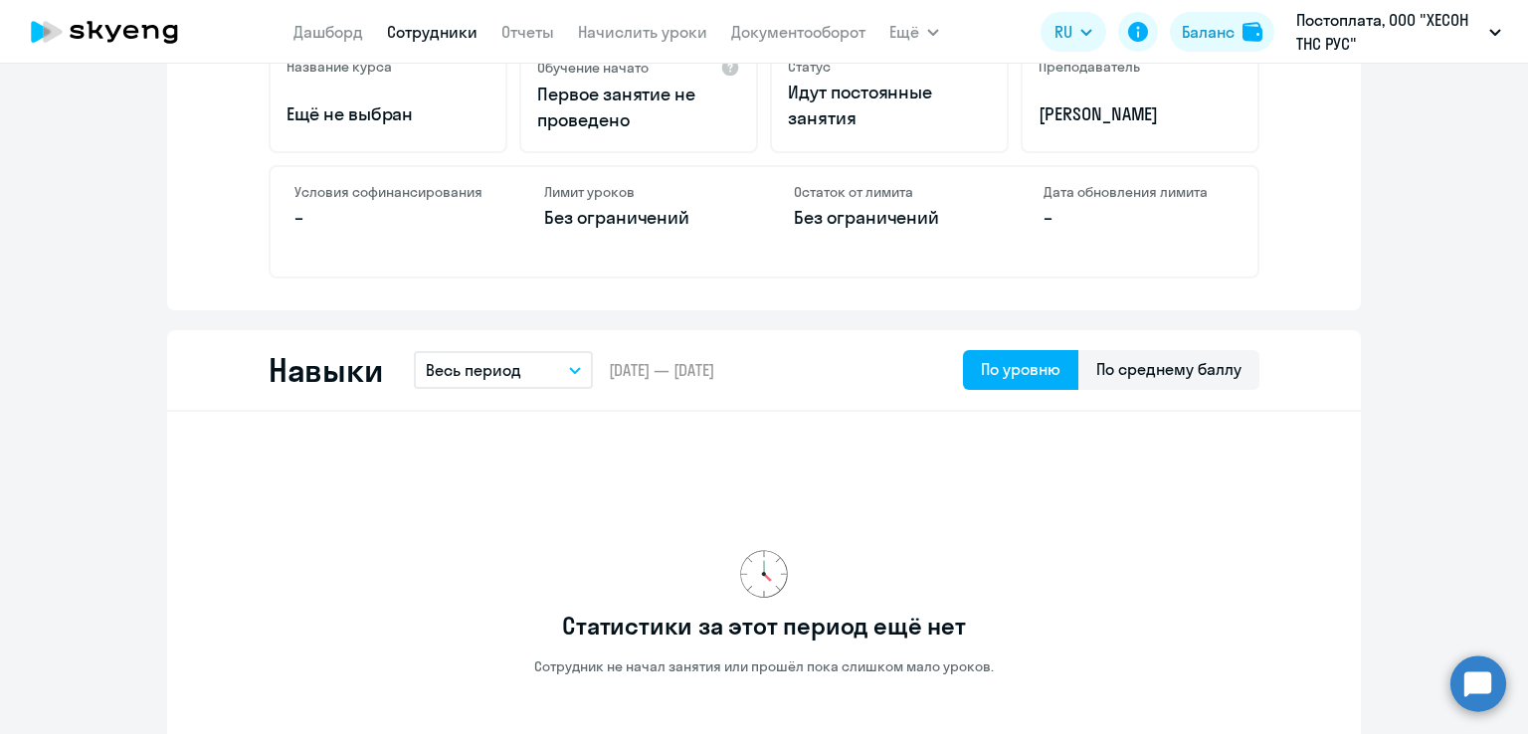
select select "30"
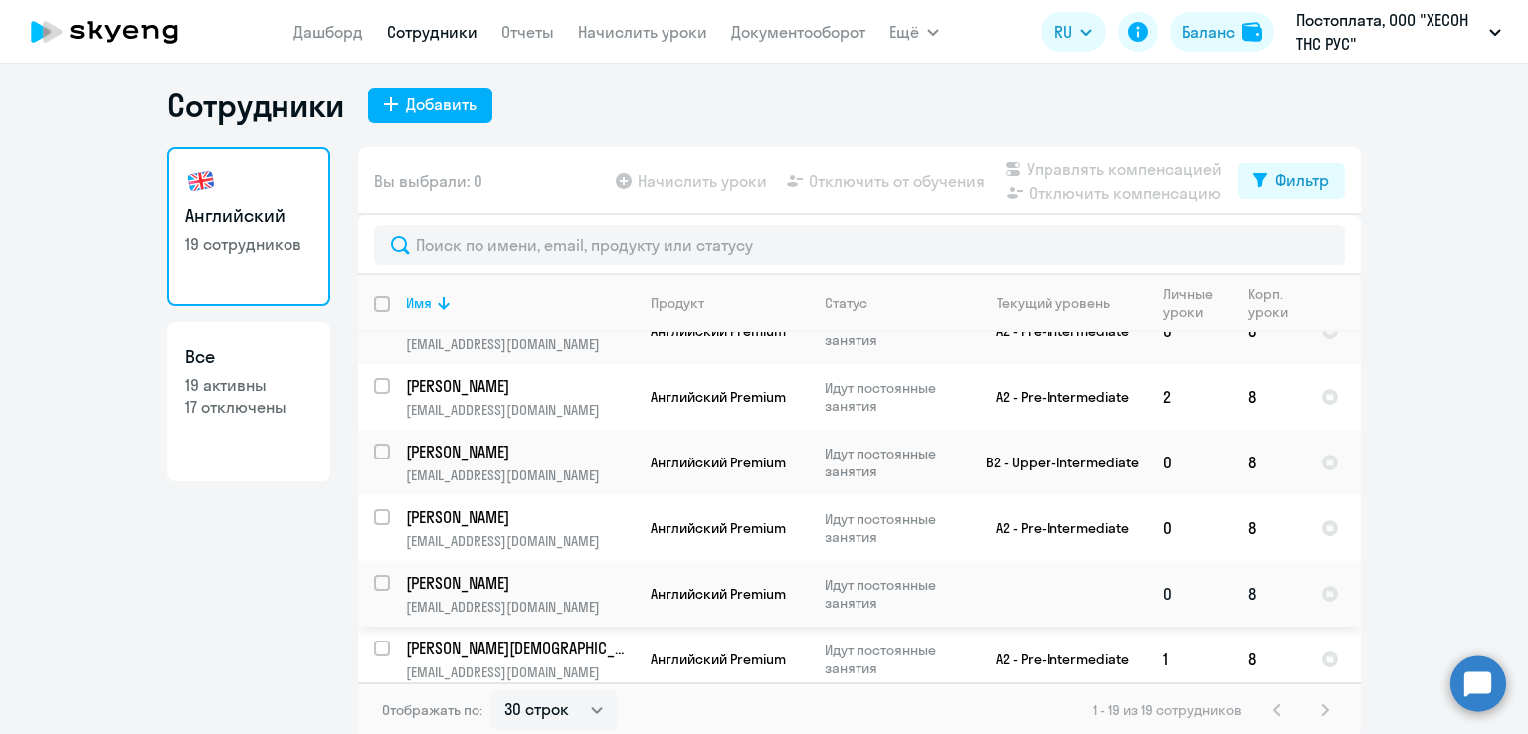
scroll to position [12, 0]
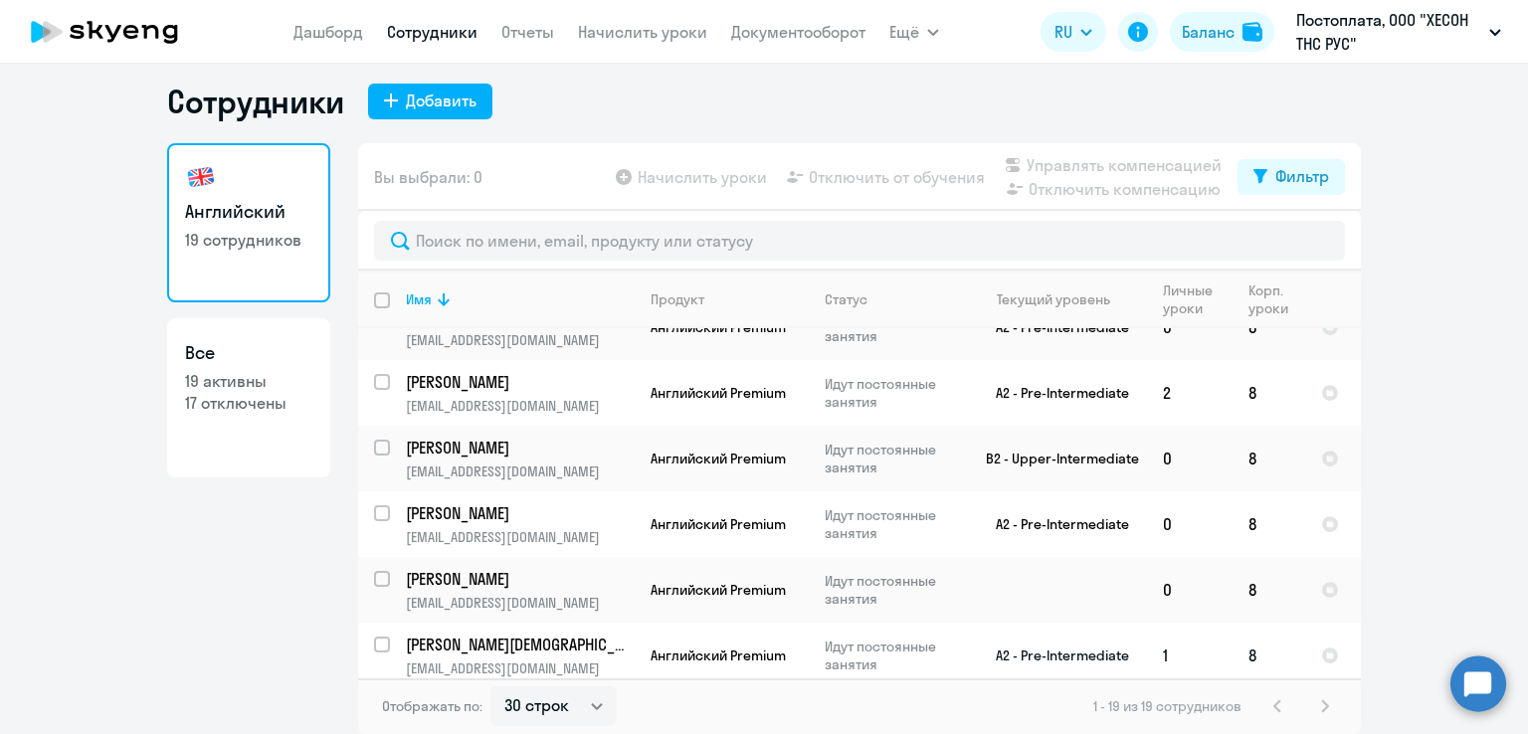
click at [461, 634] on p "[PERSON_NAME][DEMOGRAPHIC_DATA]" at bounding box center [518, 645] width 225 height 22
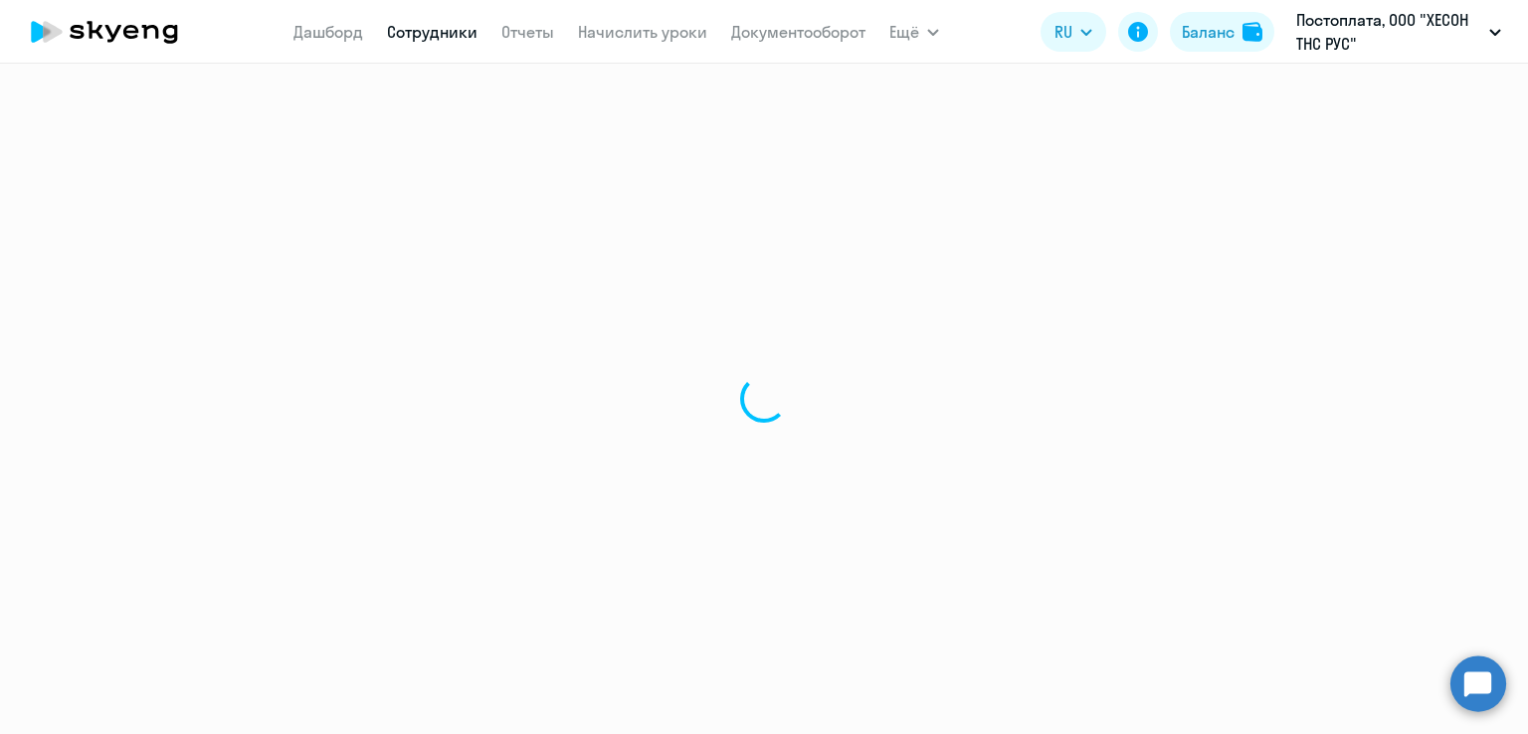
select select "english"
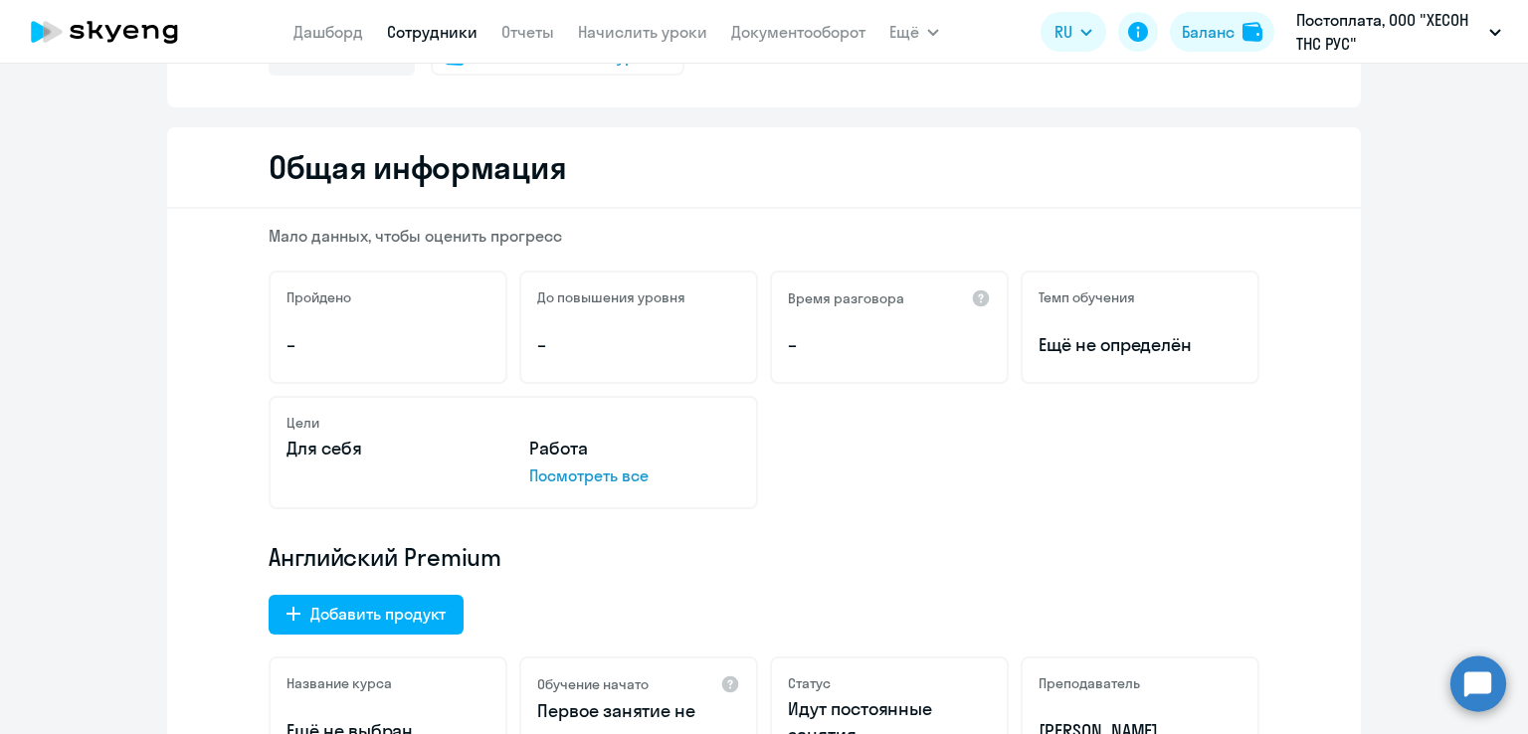
scroll to position [497, 0]
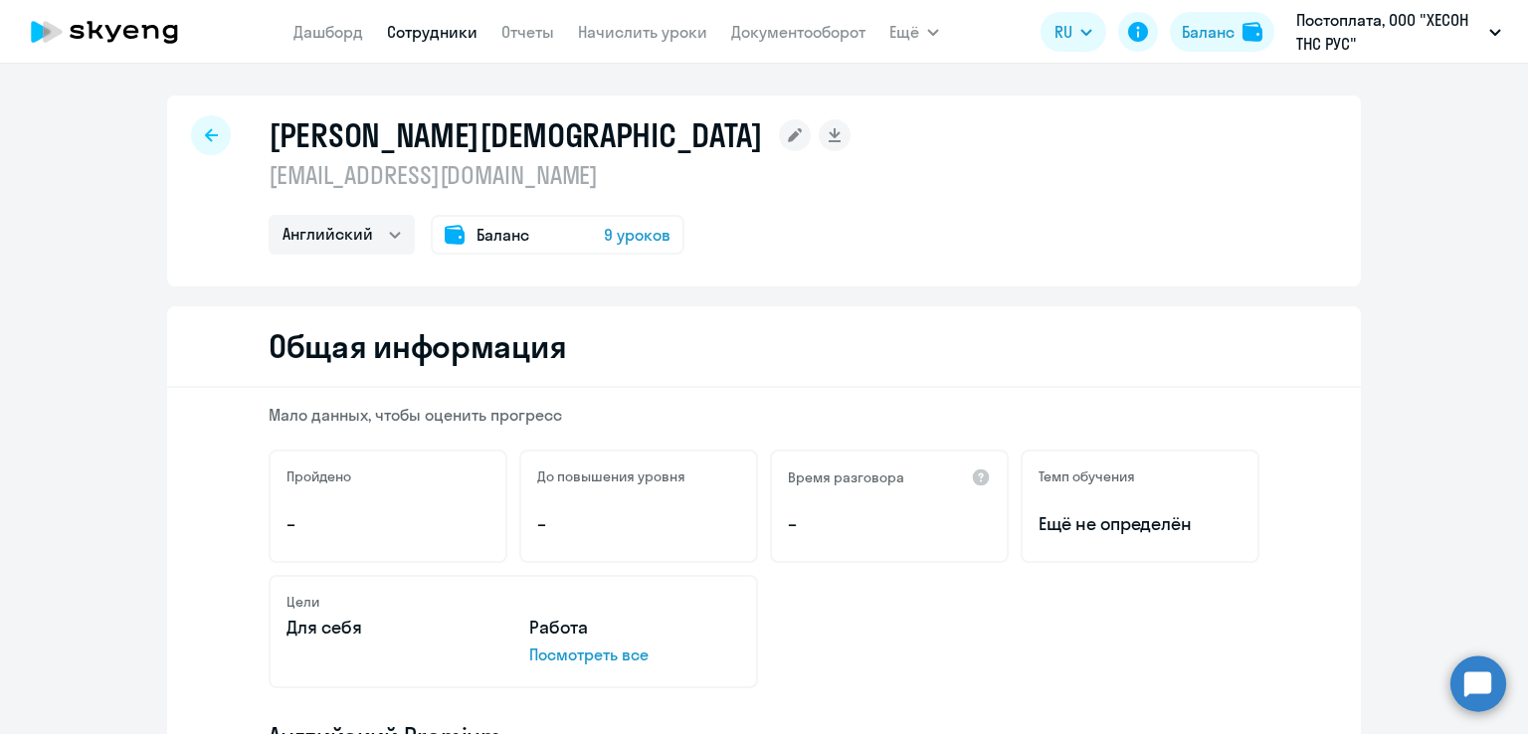
select select "30"
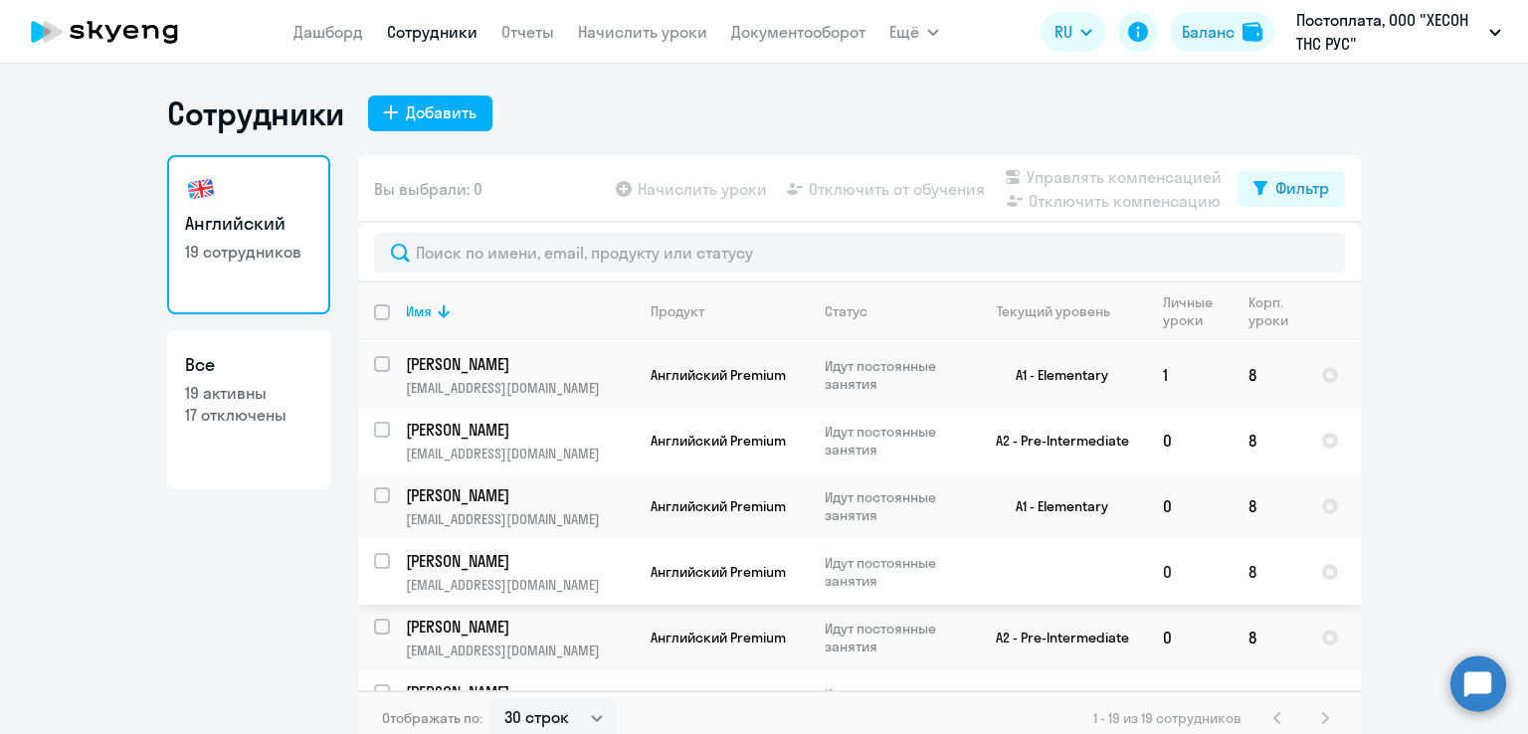
scroll to position [507, 0]
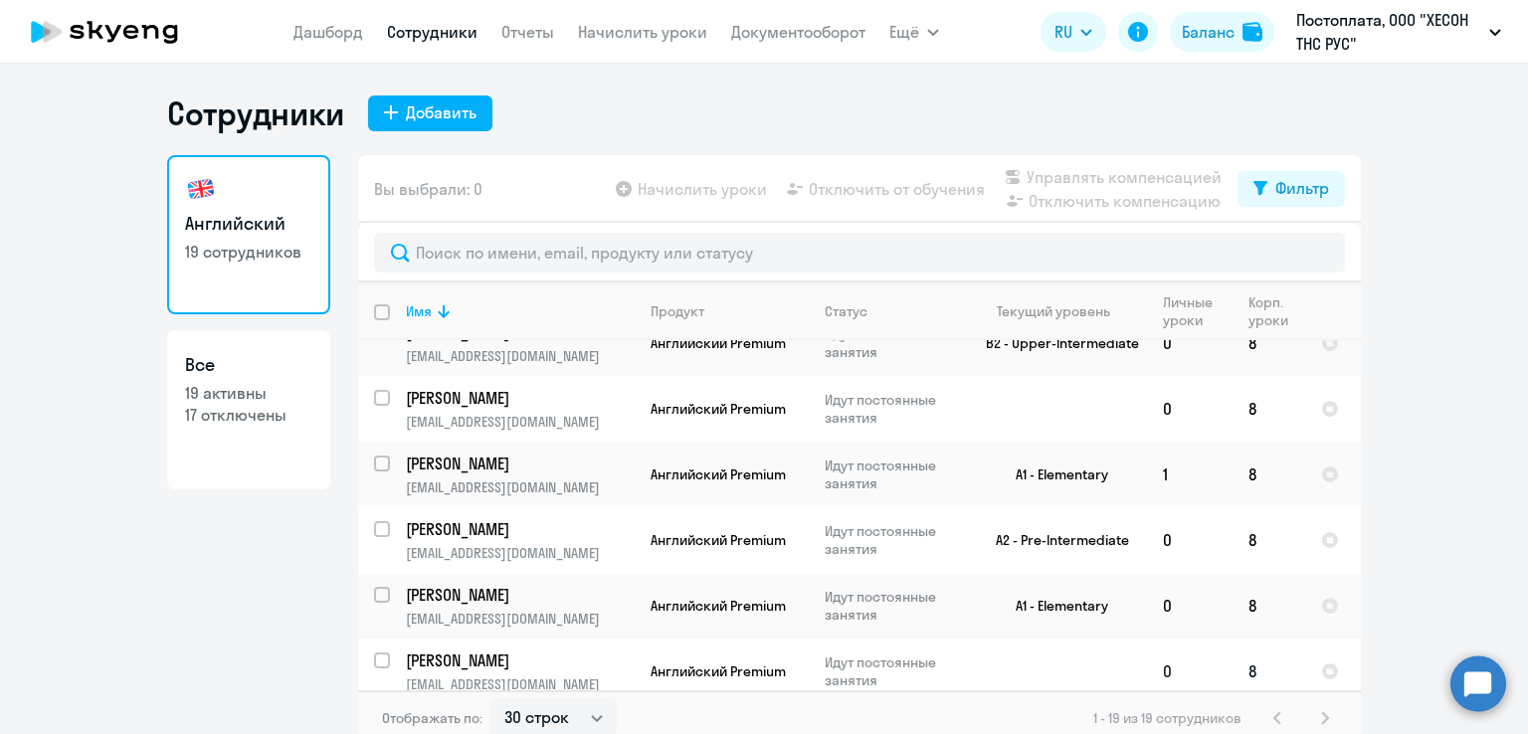
click at [573, 650] on p "[PERSON_NAME]" at bounding box center [518, 661] width 225 height 22
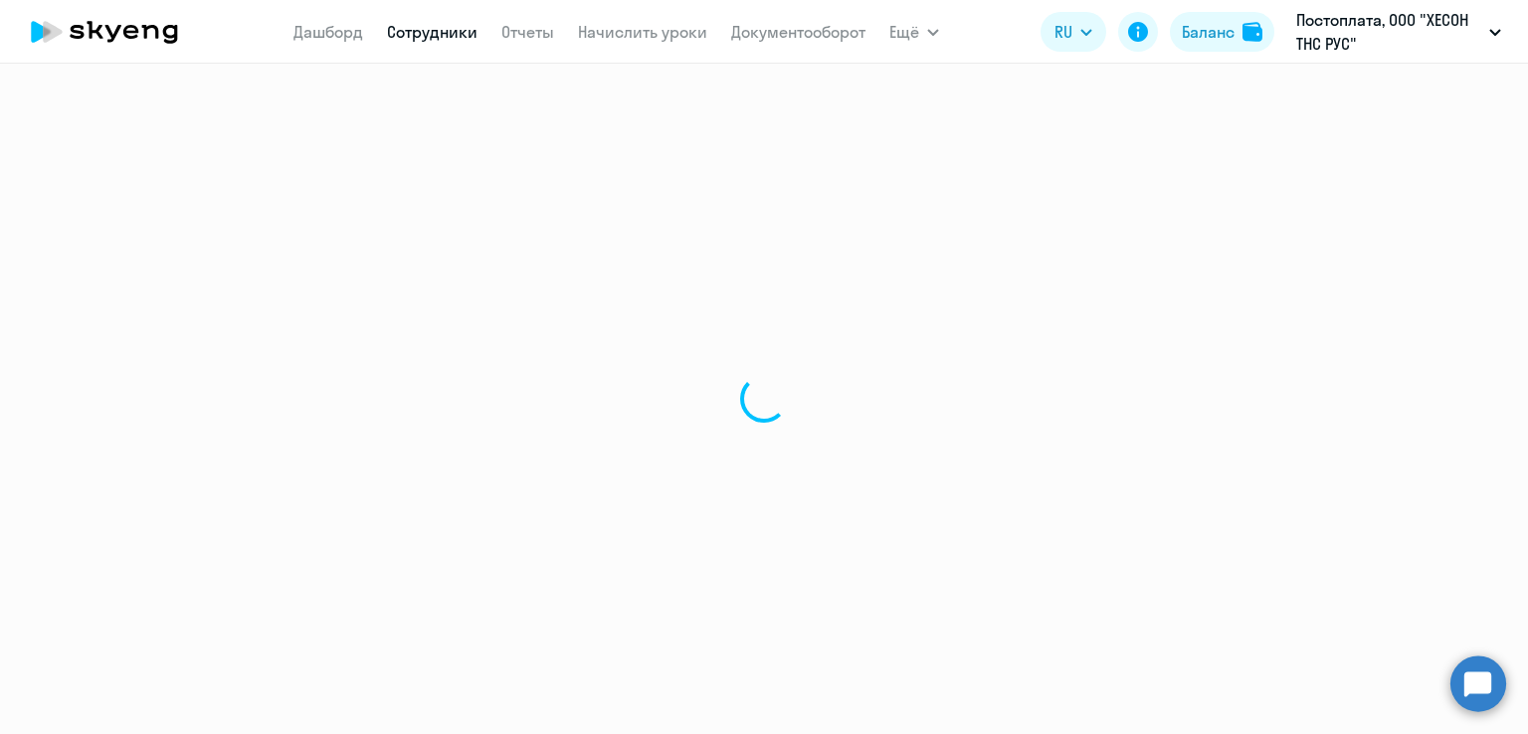
select select "english"
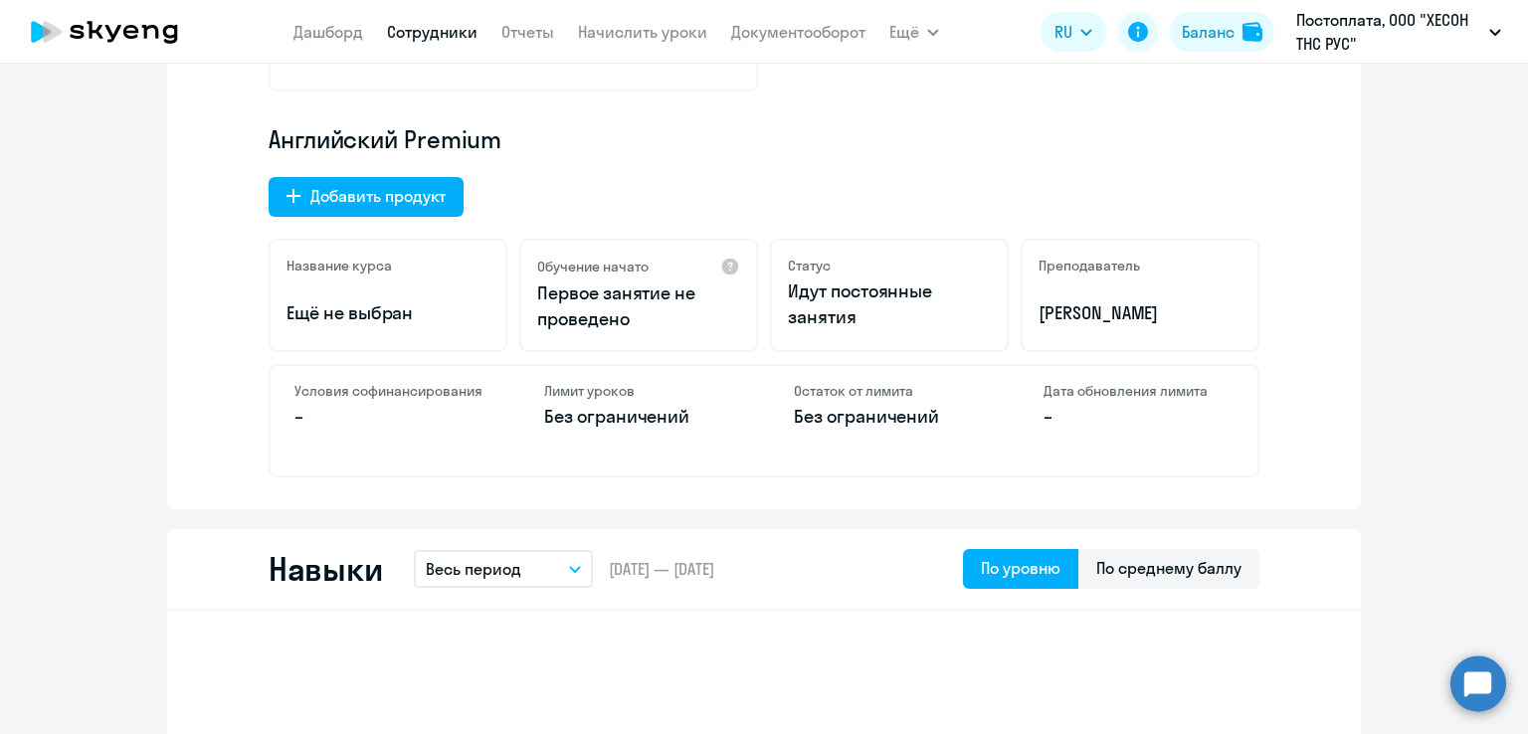
scroll to position [696, 0]
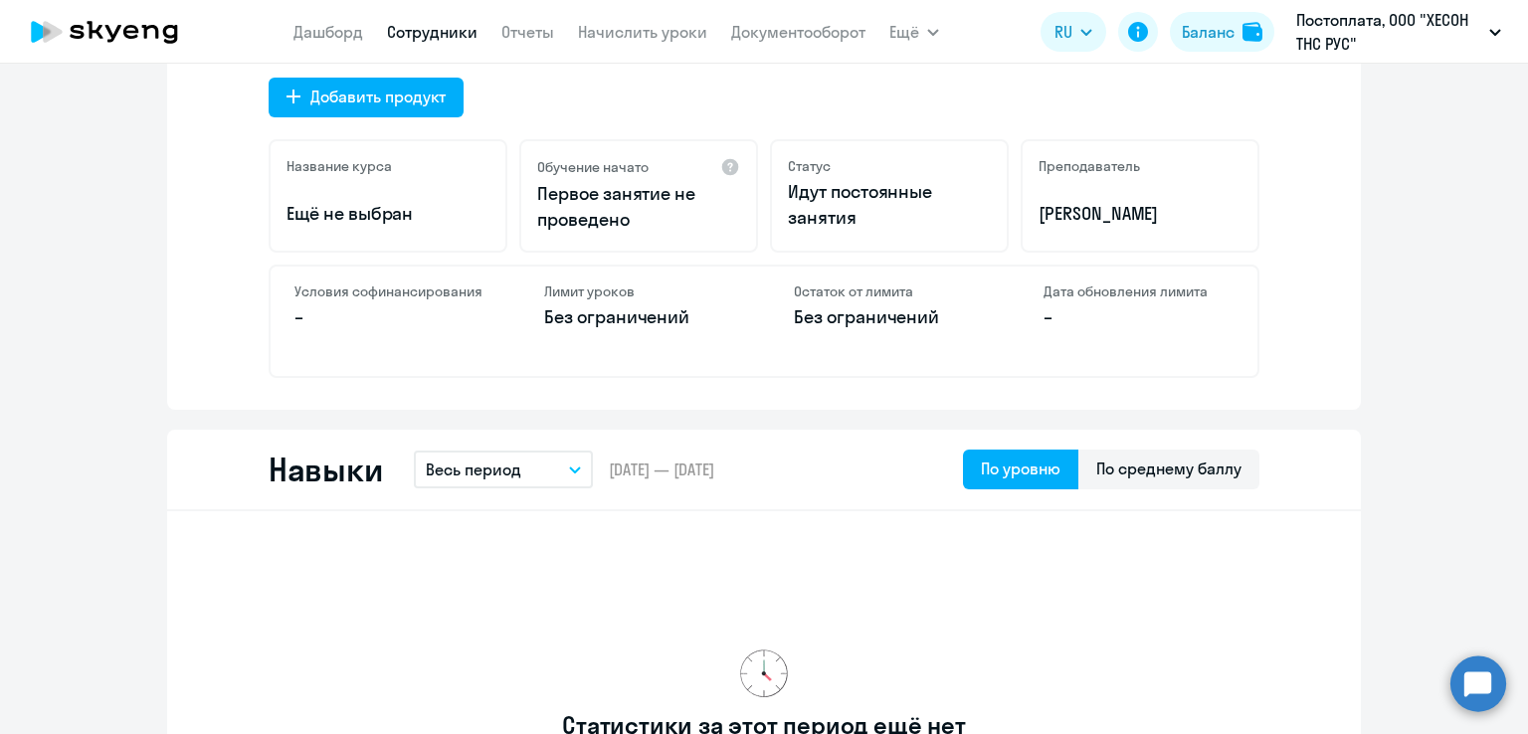
select select "30"
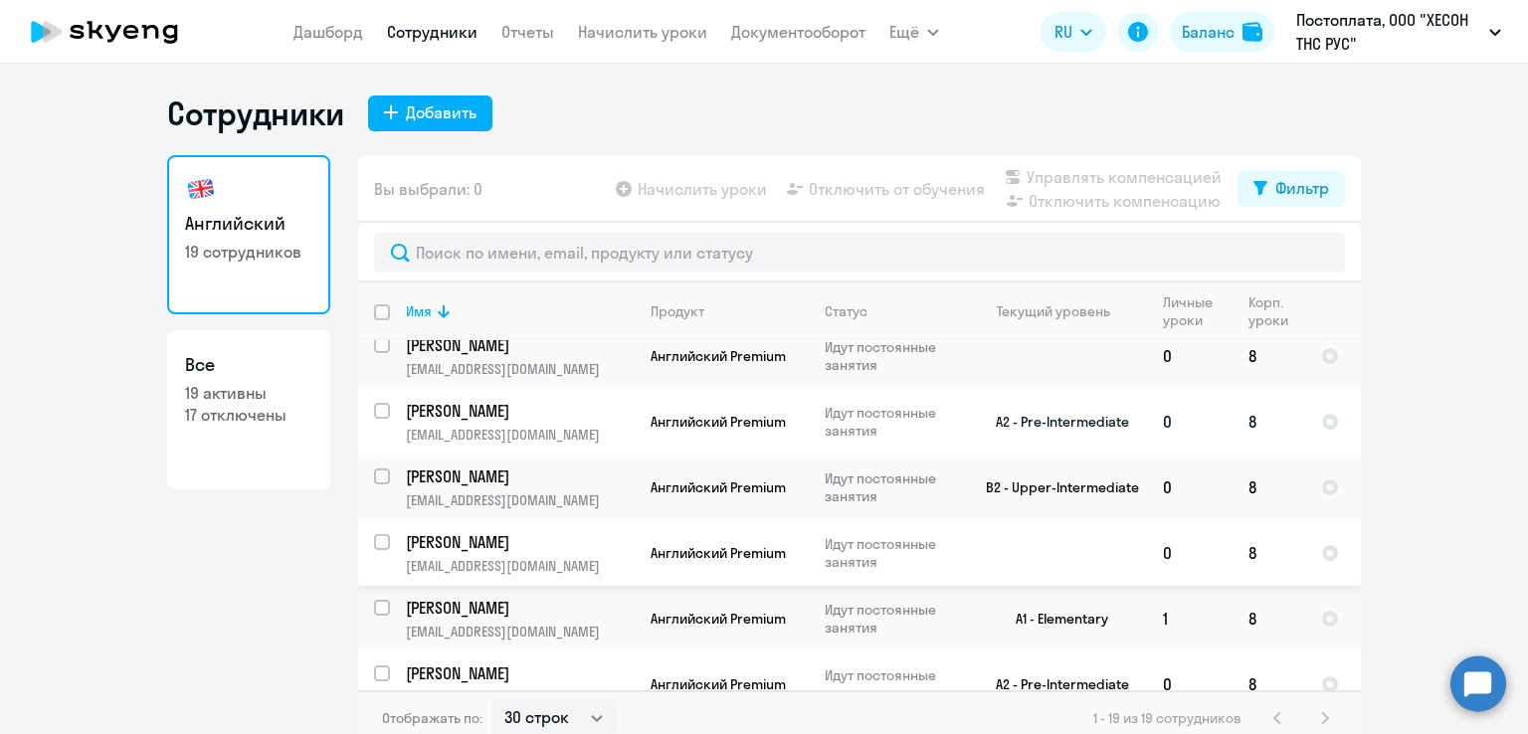
scroll to position [398, 0]
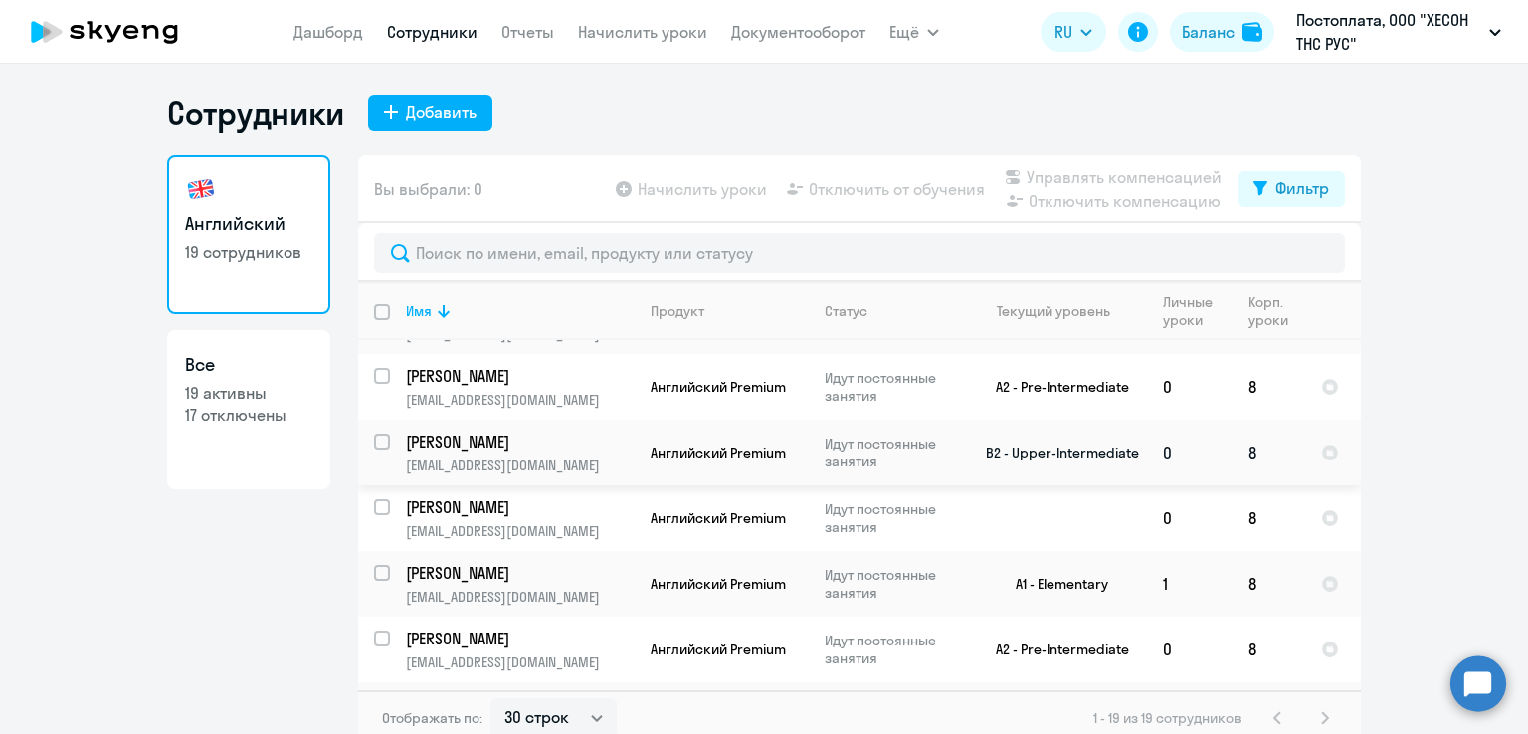
click at [545, 431] on p "[PERSON_NAME]" at bounding box center [518, 442] width 225 height 22
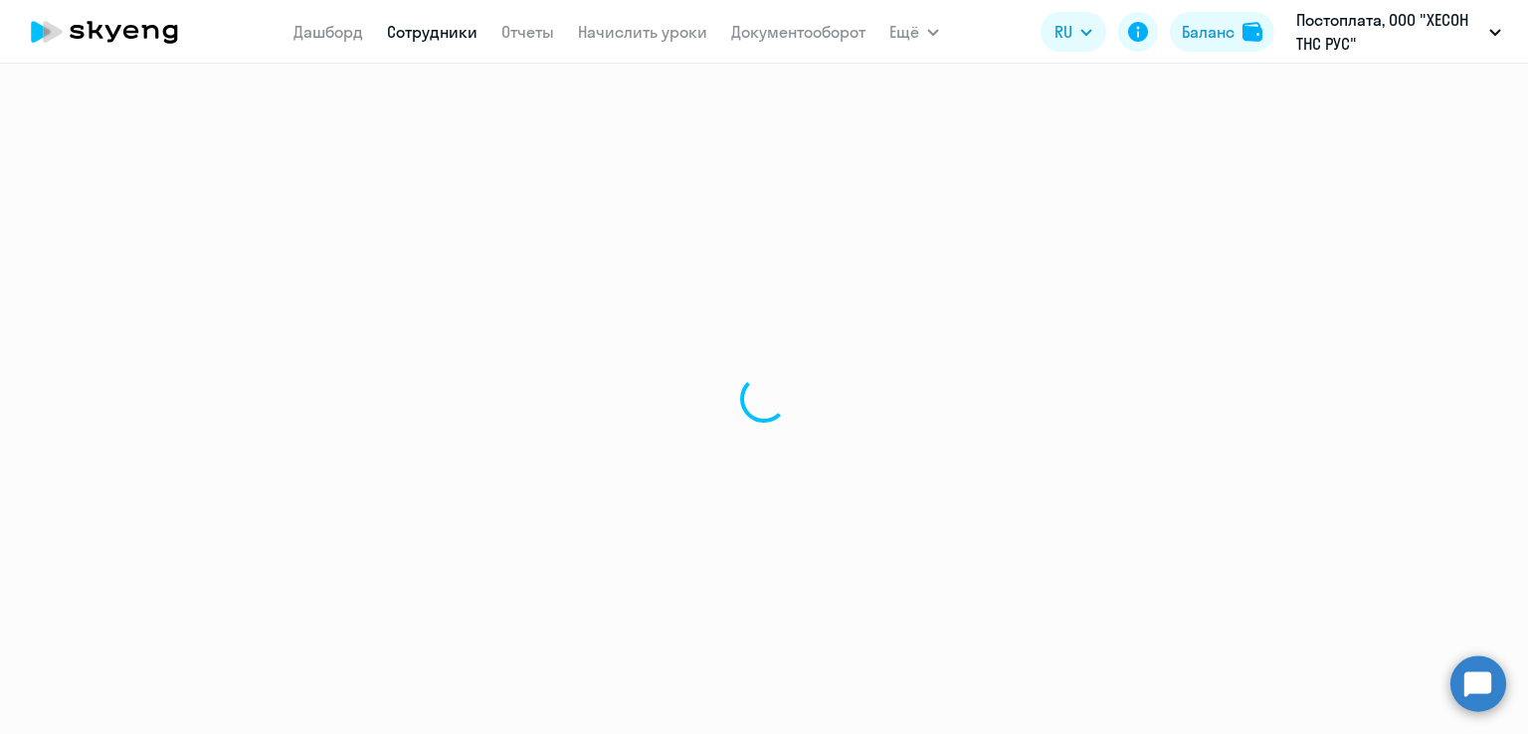
select select "english"
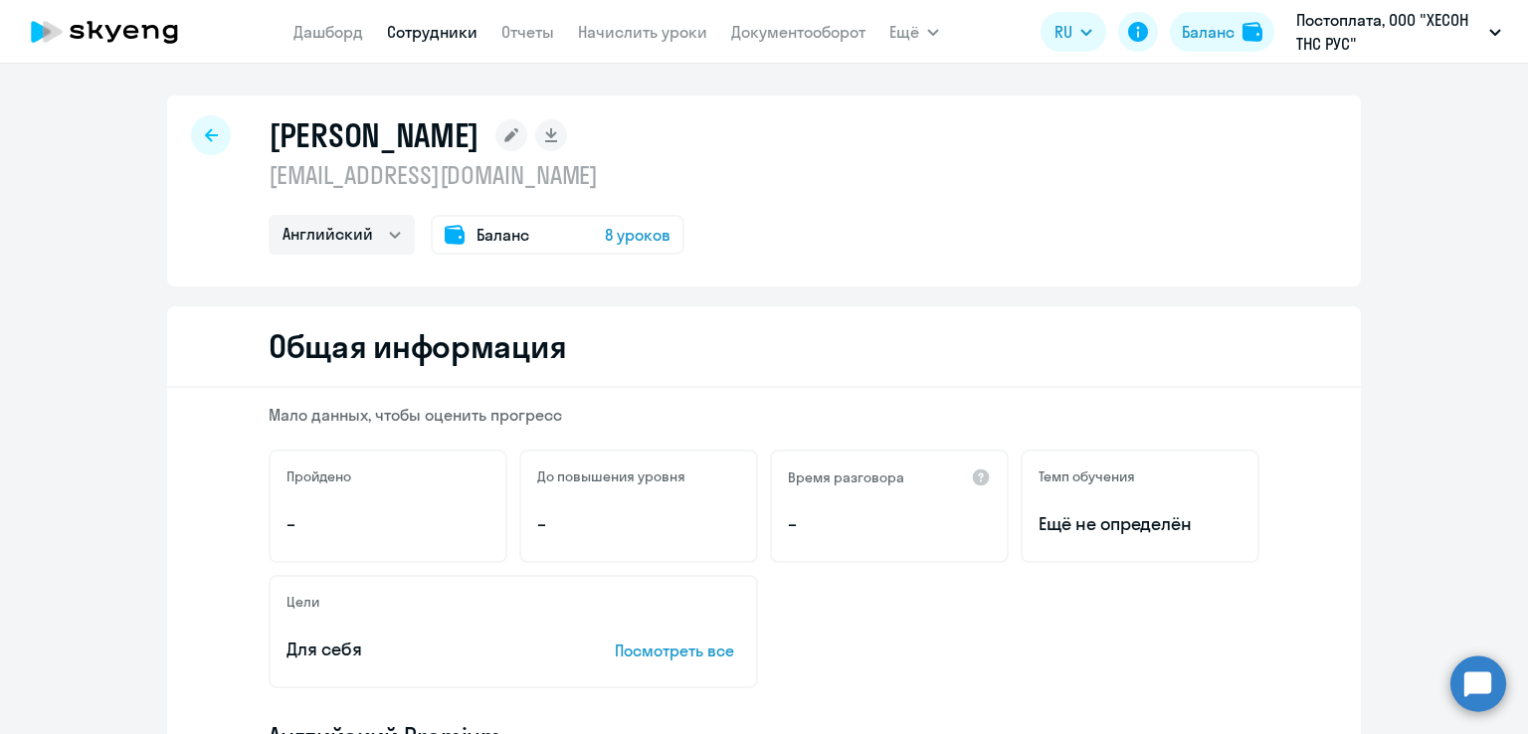
select select "30"
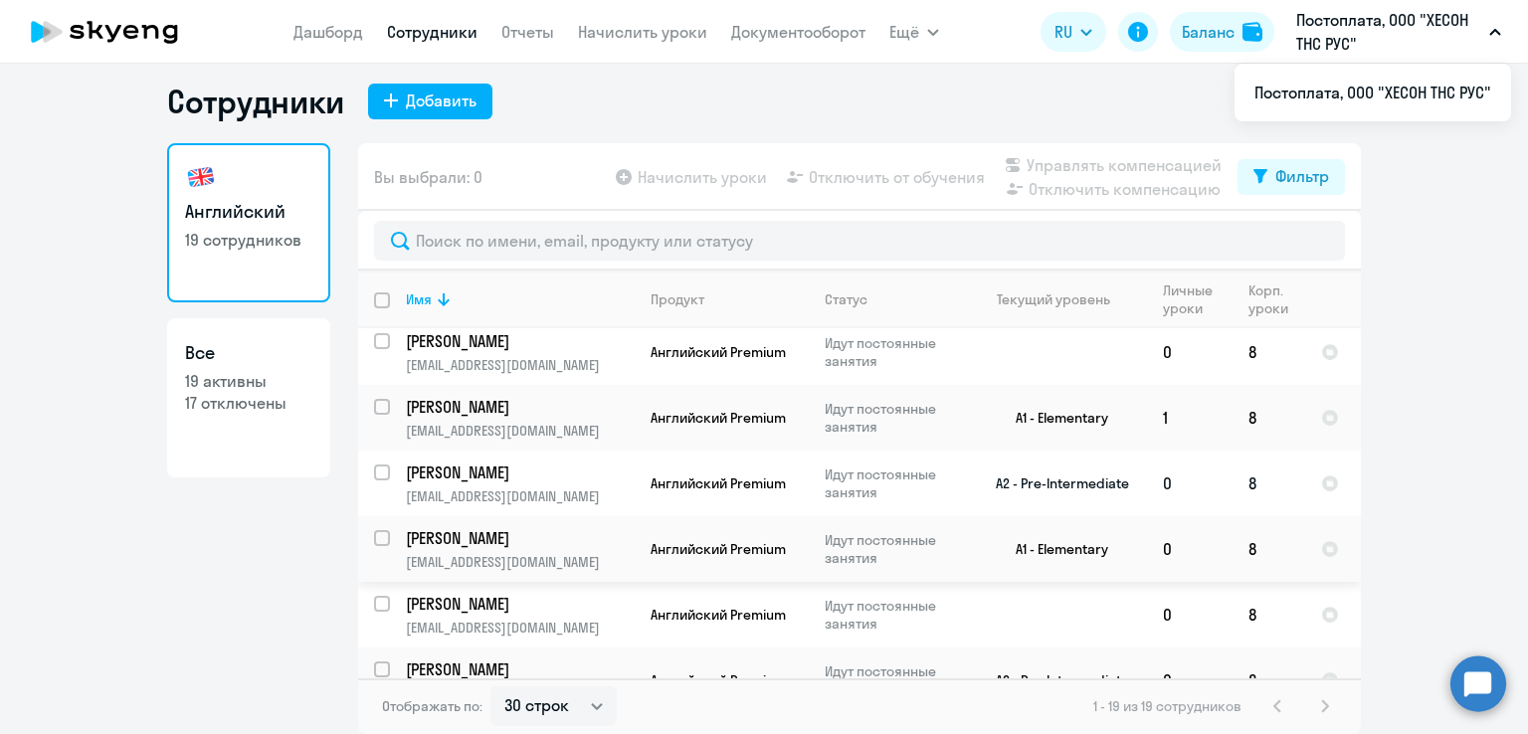
scroll to position [597, 0]
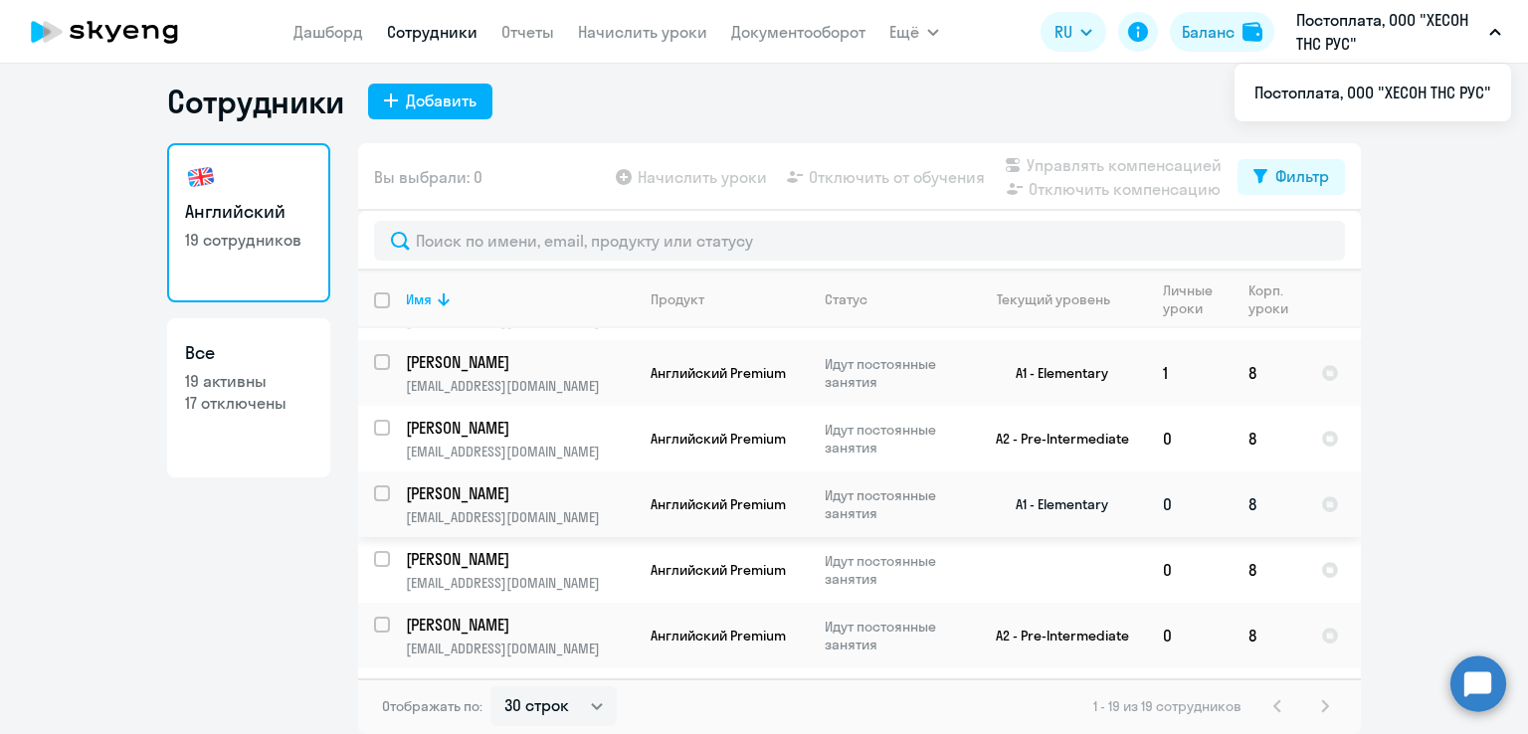
click at [540, 483] on p "[PERSON_NAME]" at bounding box center [518, 494] width 225 height 22
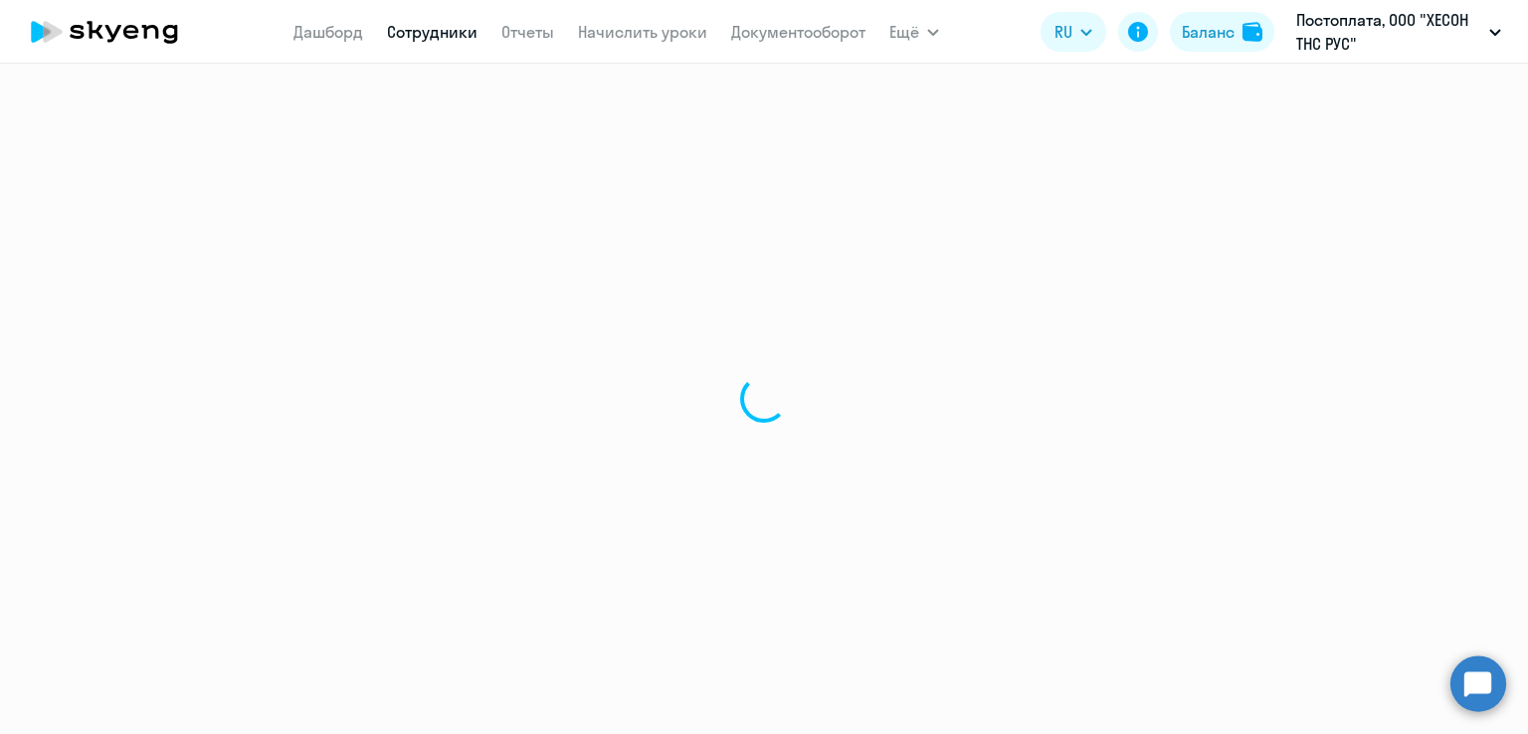
select select "english"
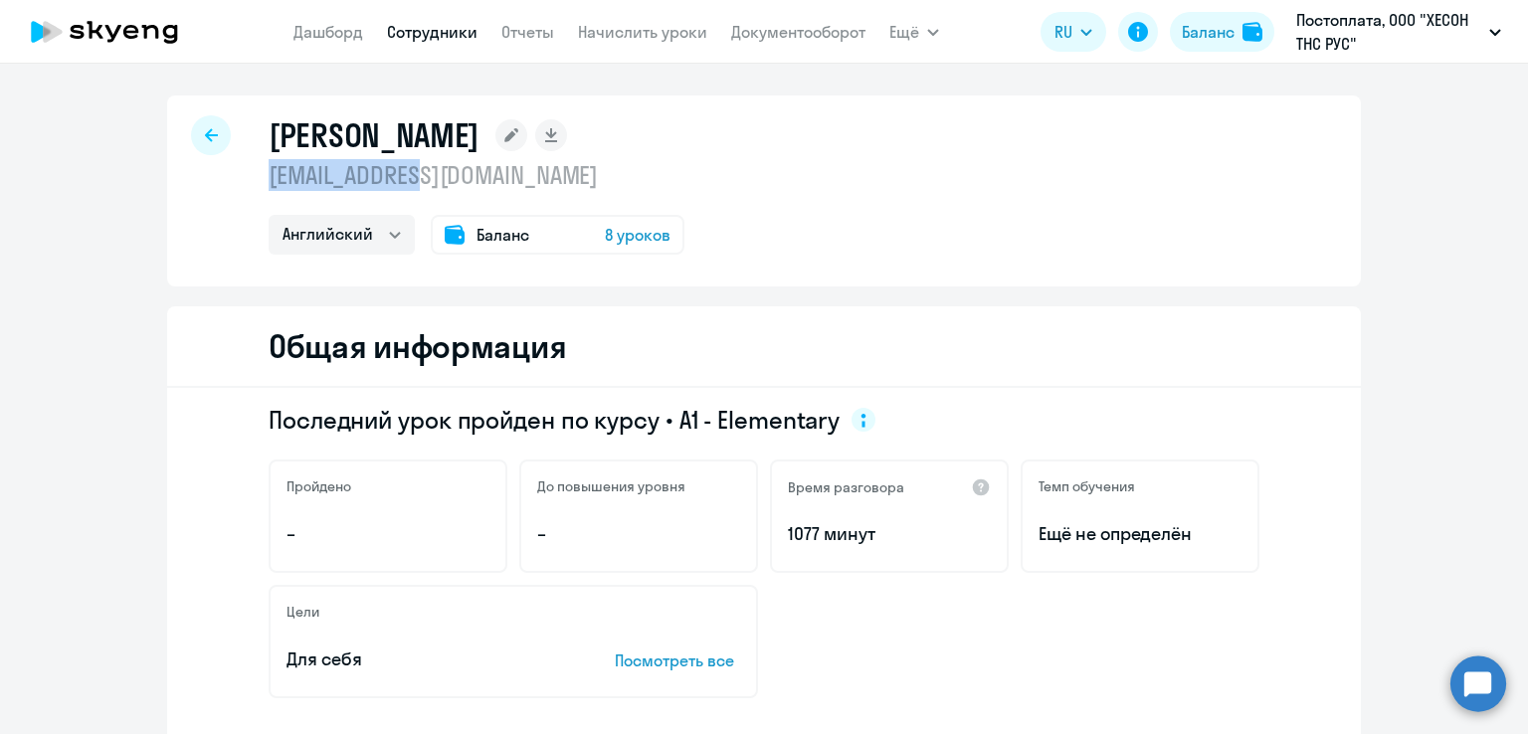
drag, startPoint x: 424, startPoint y: 175, endPoint x: 239, endPoint y: 180, distance: 185.1
click at [253, 186] on div "Кочергина Екатерина kea5278@bk.ru Английский Баланс 8 уроков" at bounding box center [764, 191] width 1194 height 191
copy p "[EMAIL_ADDRESS][DOMAIN_NAME]"
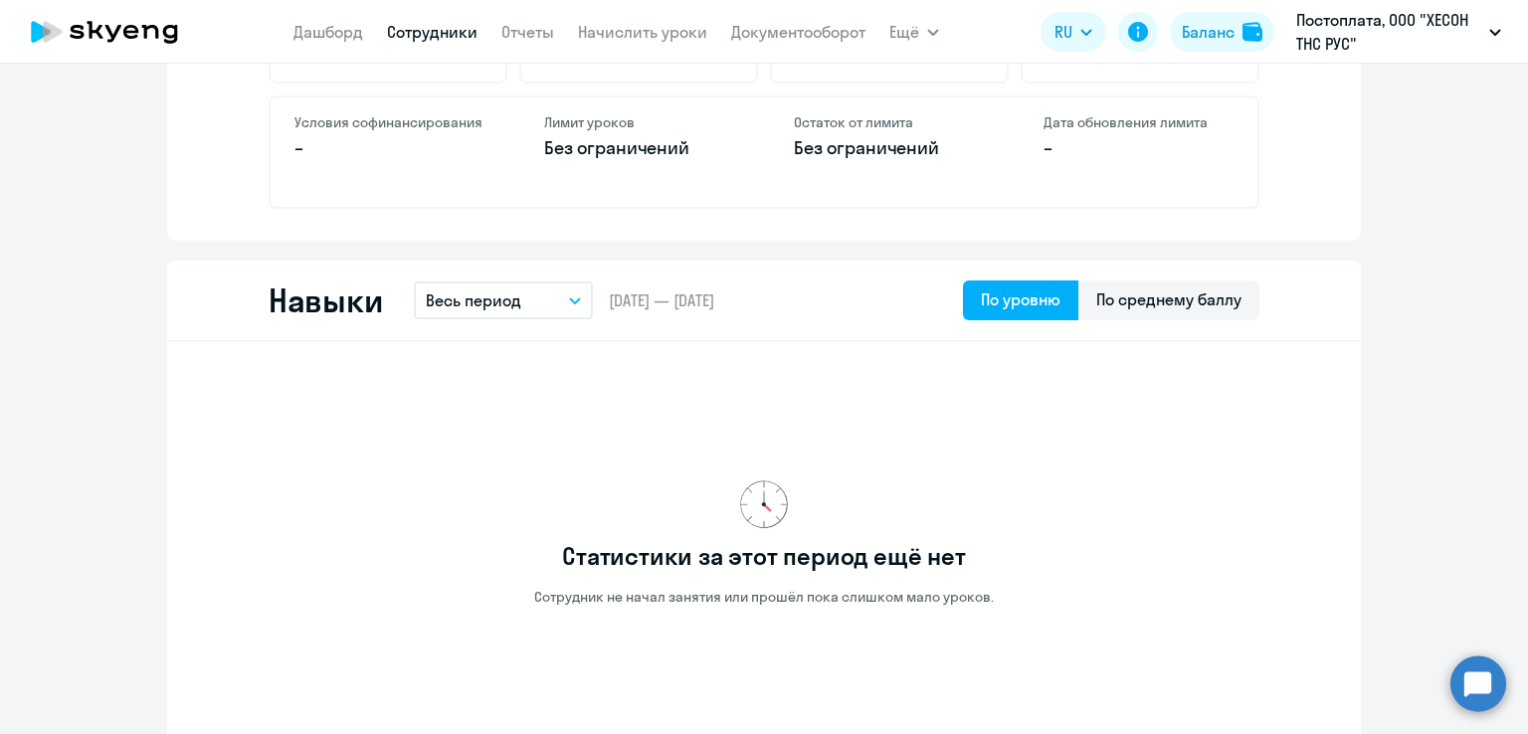
scroll to position [995, 0]
